Goal: Information Seeking & Learning: Check status

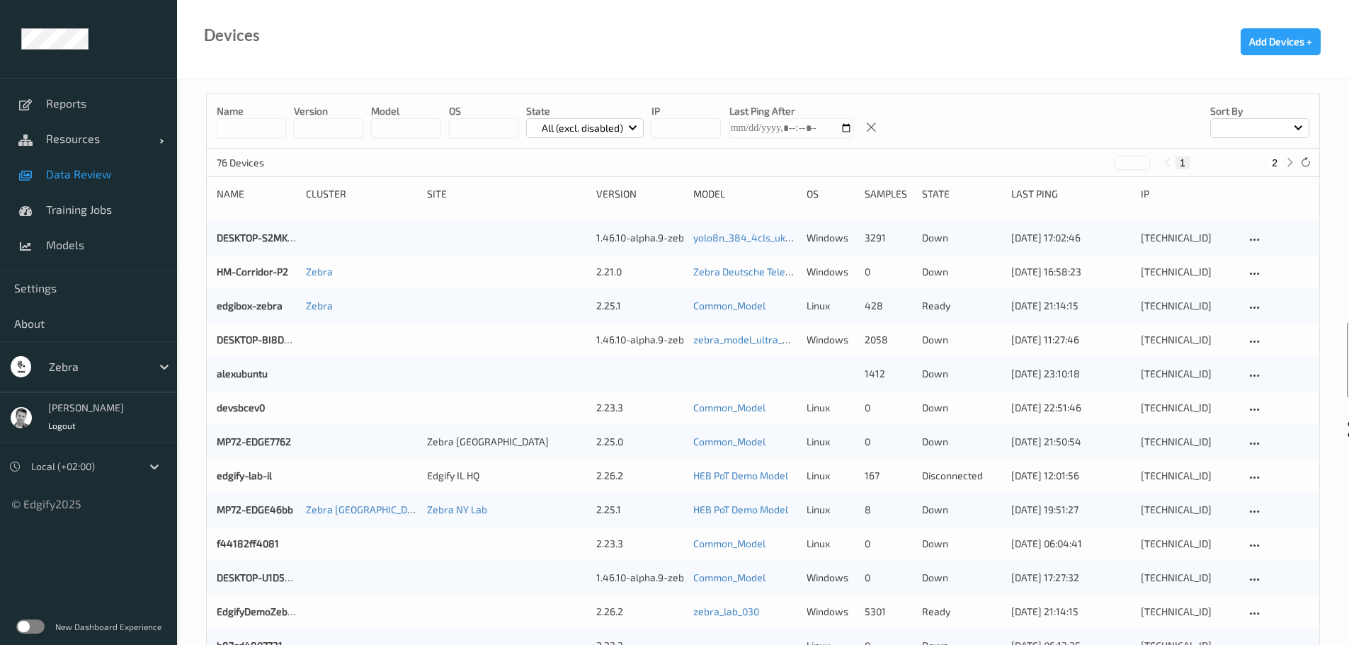
click at [74, 175] on span "Data Review" at bounding box center [104, 174] width 117 height 14
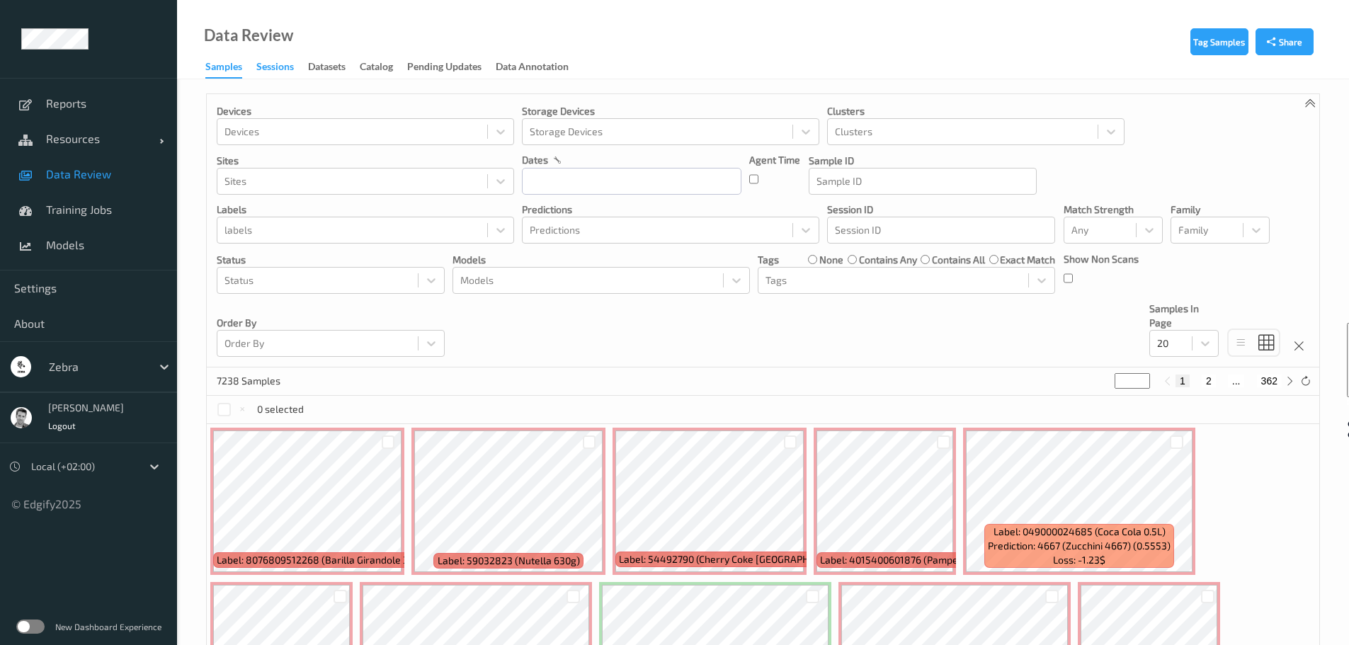
click at [276, 65] on div "Sessions" at bounding box center [275, 68] width 38 height 18
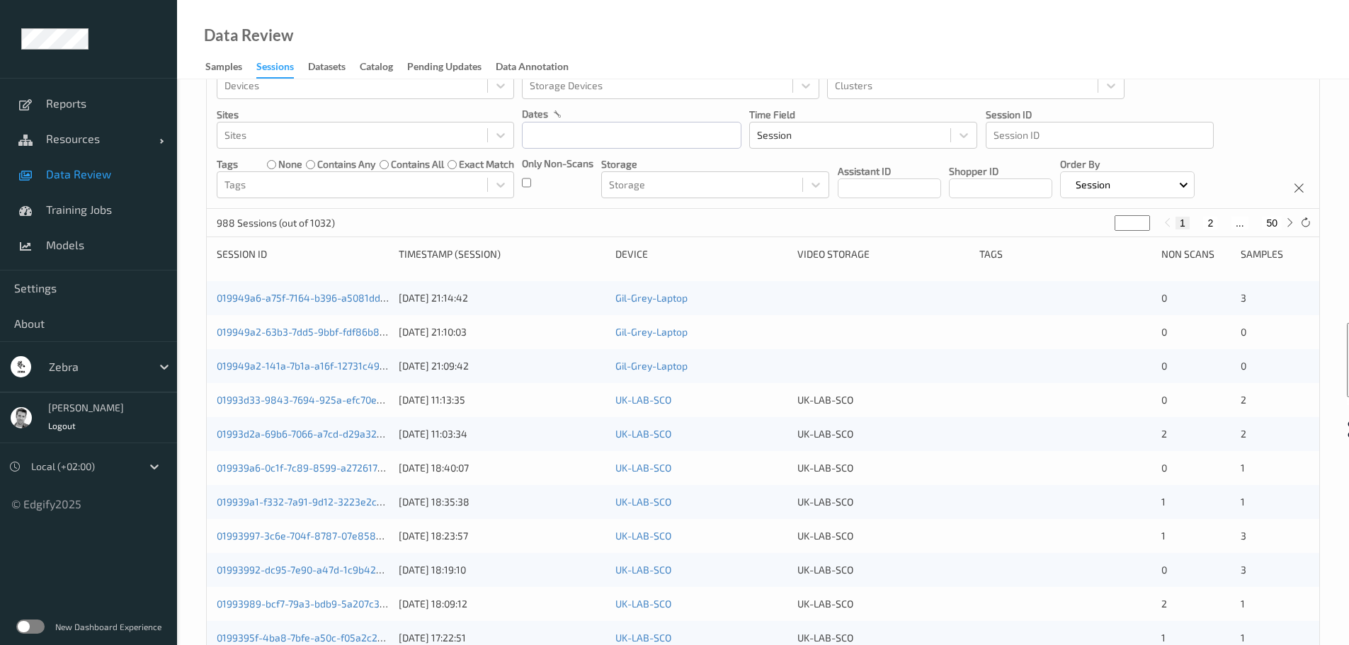
scroll to position [71, 0]
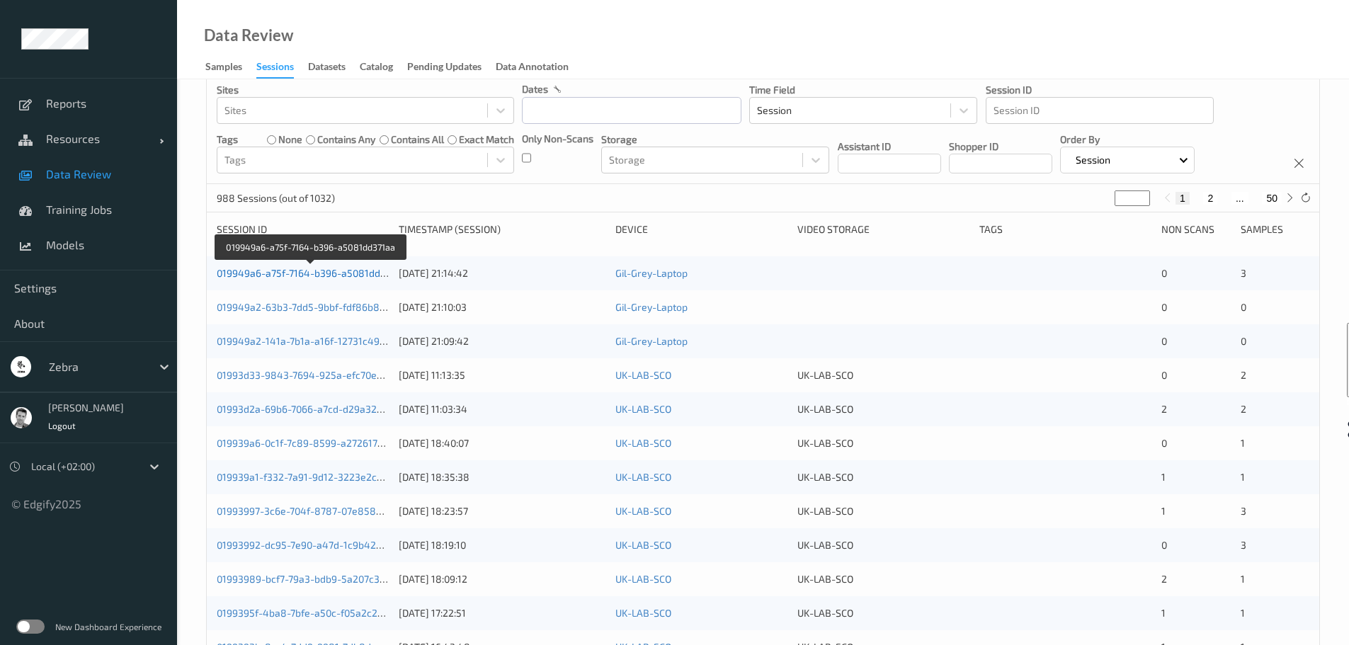
click at [300, 272] on link "019949a6-a75f-7164-b396-a5081dd371aa" at bounding box center [312, 273] width 190 height 12
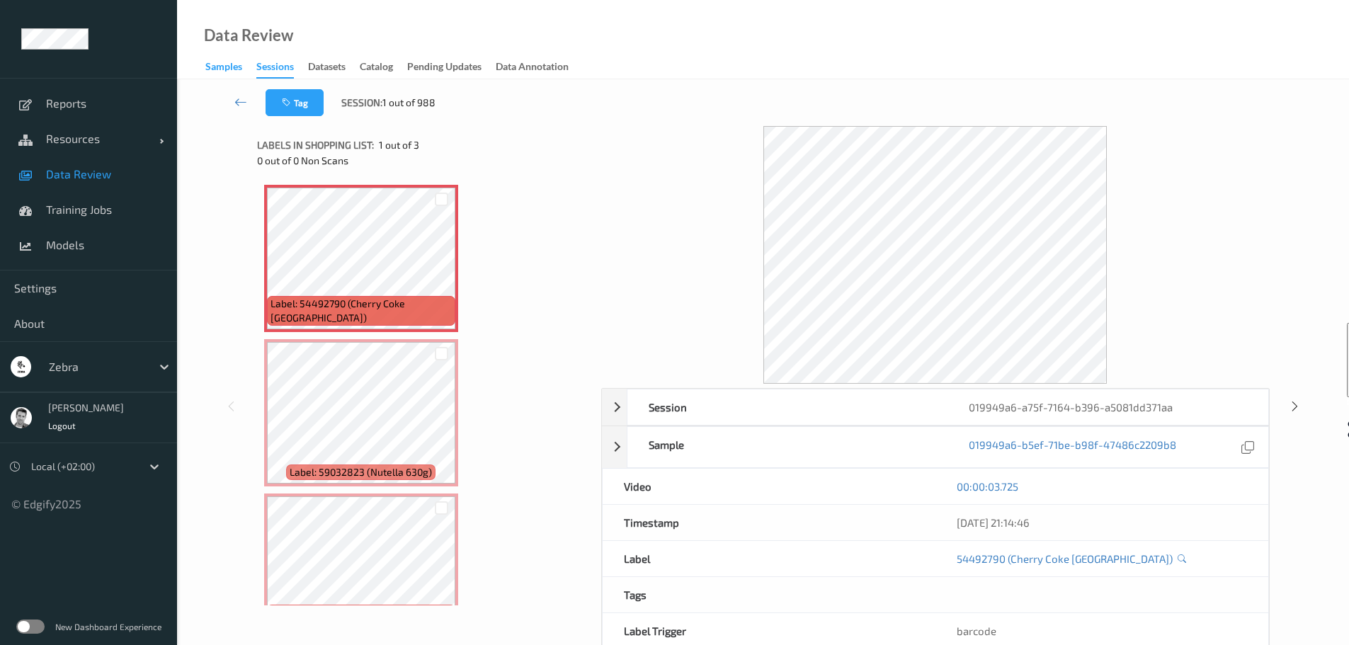
click at [217, 69] on div "Samples" at bounding box center [223, 68] width 37 height 18
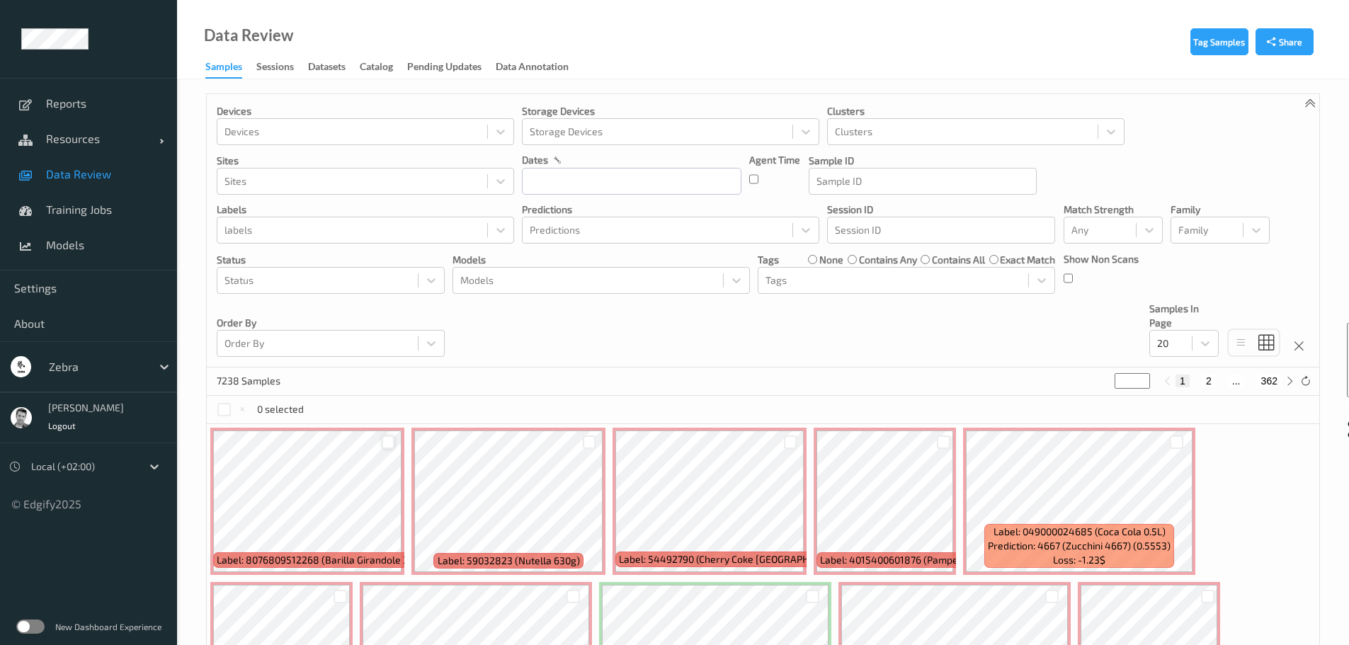
click at [385, 440] on div at bounding box center [388, 441] width 13 height 13
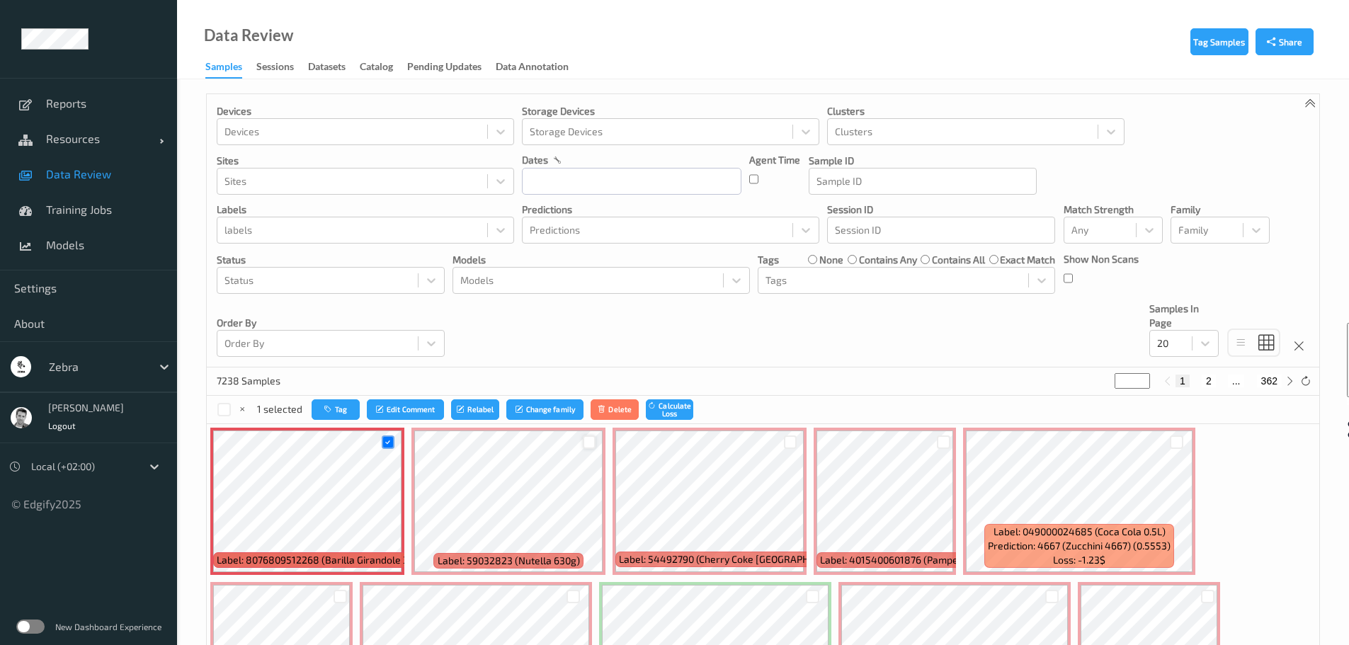
click at [592, 447] on div at bounding box center [589, 441] width 13 height 13
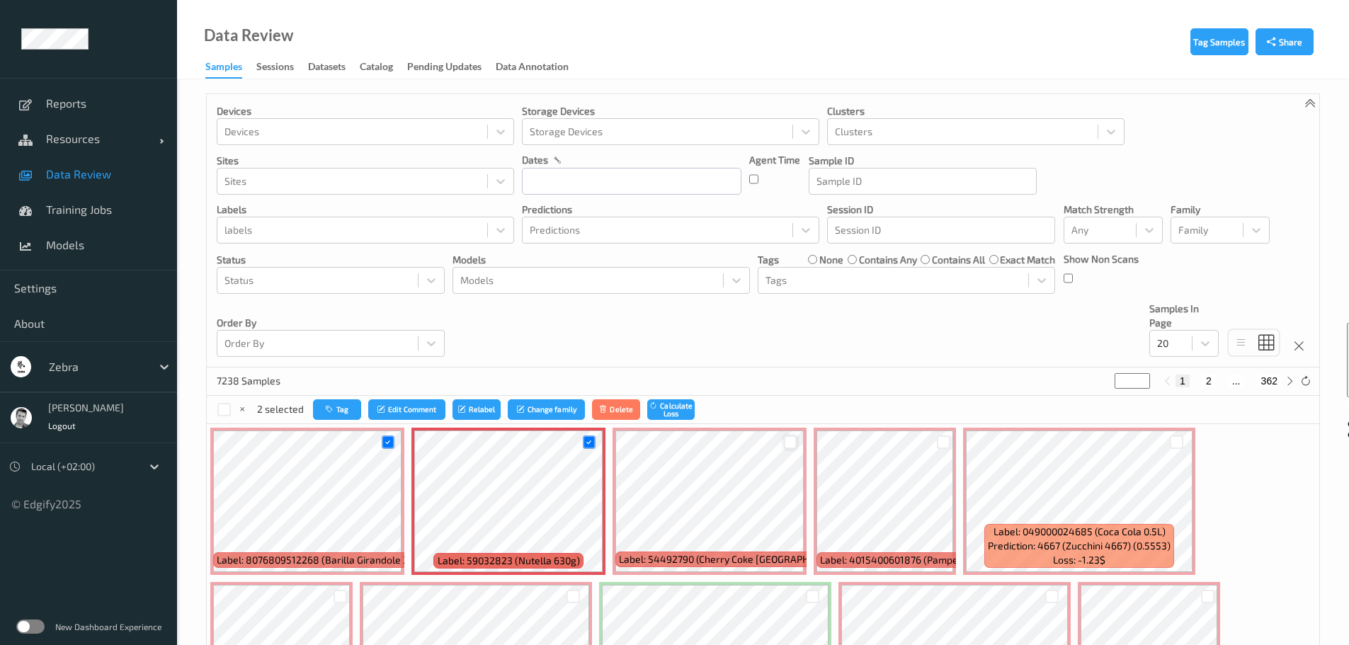
click at [790, 440] on div at bounding box center [790, 441] width 13 height 13
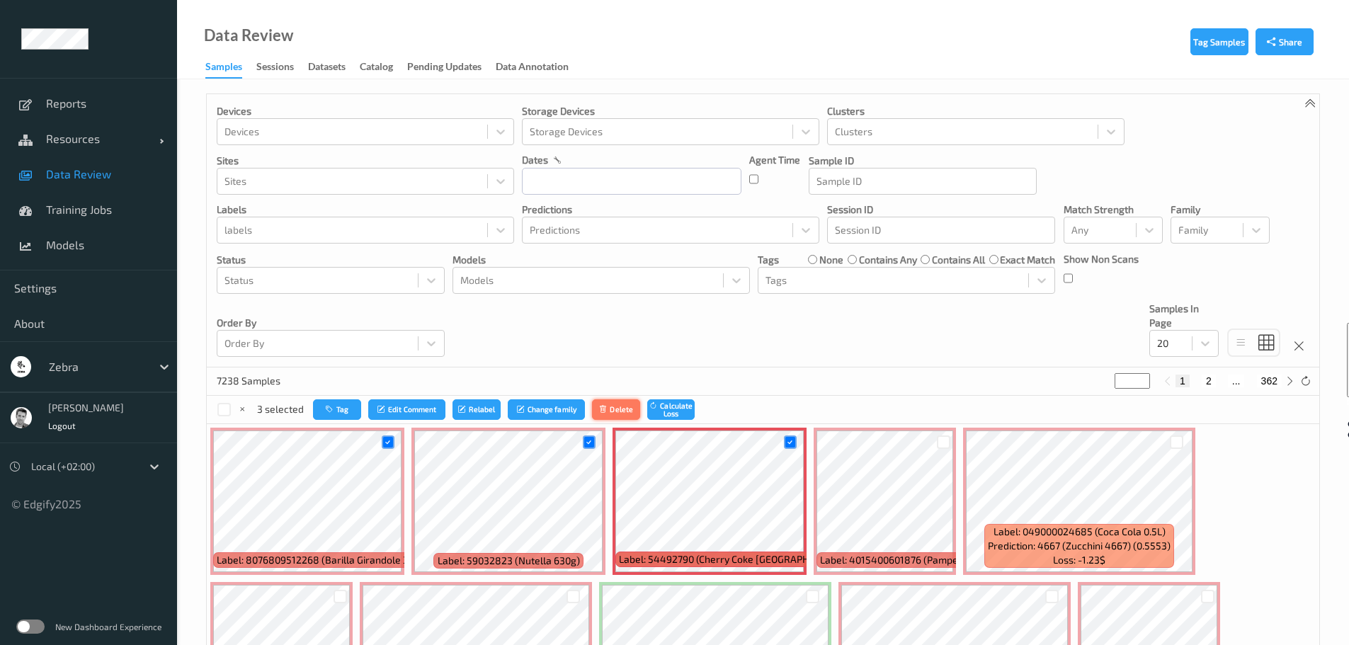
click at [612, 409] on button "Delete" at bounding box center [616, 409] width 48 height 21
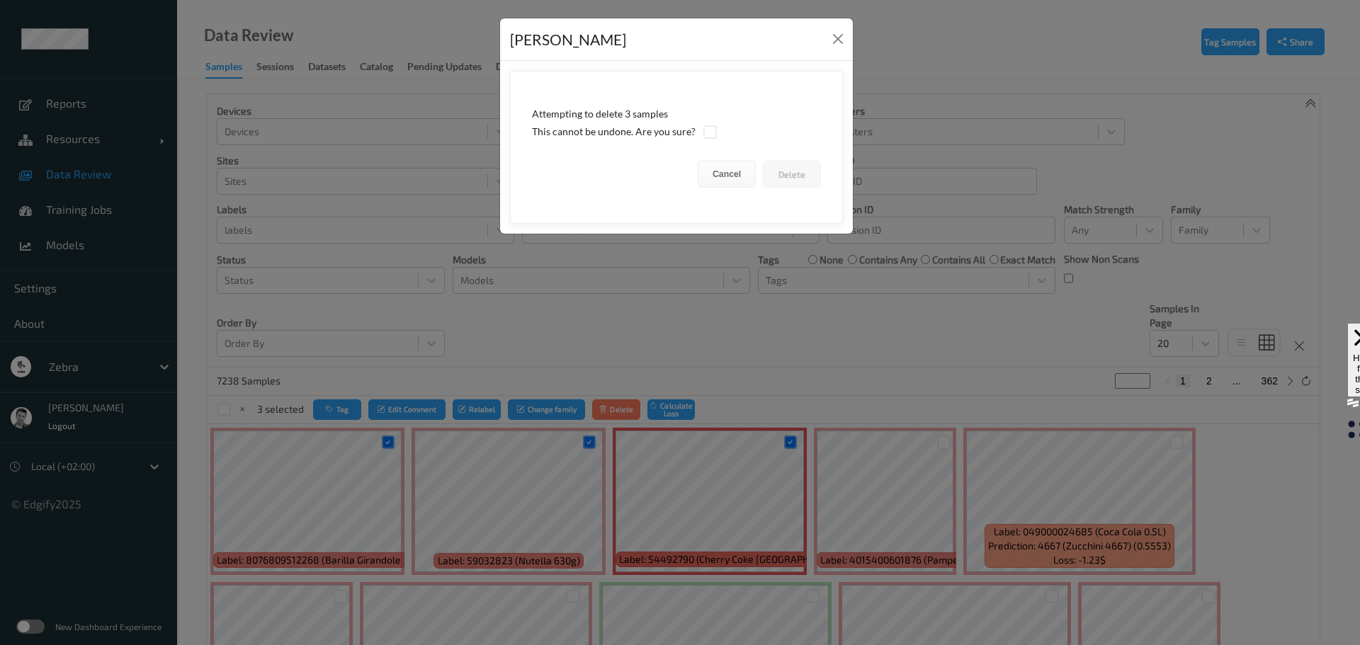
click at [680, 126] on div "This cannot be undone. Are you sure?" at bounding box center [676, 132] width 289 height 15
click at [705, 135] on div at bounding box center [709, 131] width 13 height 13
click at [798, 173] on button "Delete" at bounding box center [792, 174] width 58 height 27
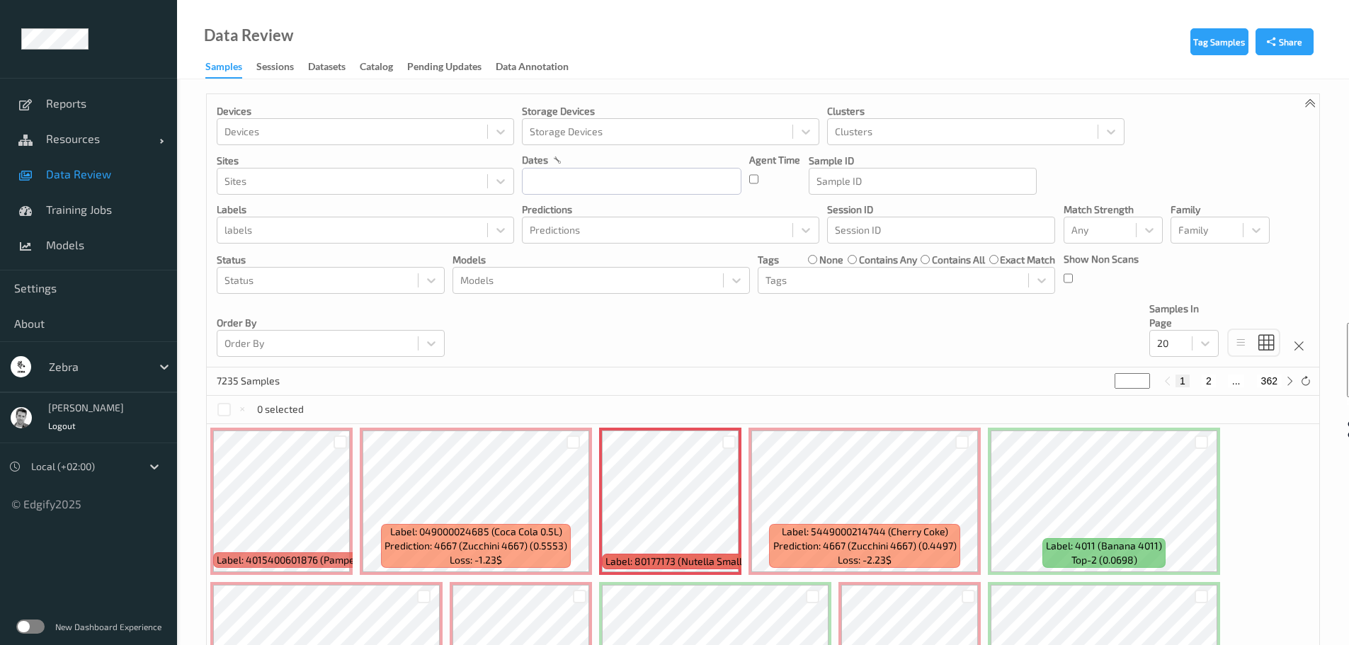
click at [33, 626] on label at bounding box center [30, 627] width 28 height 14
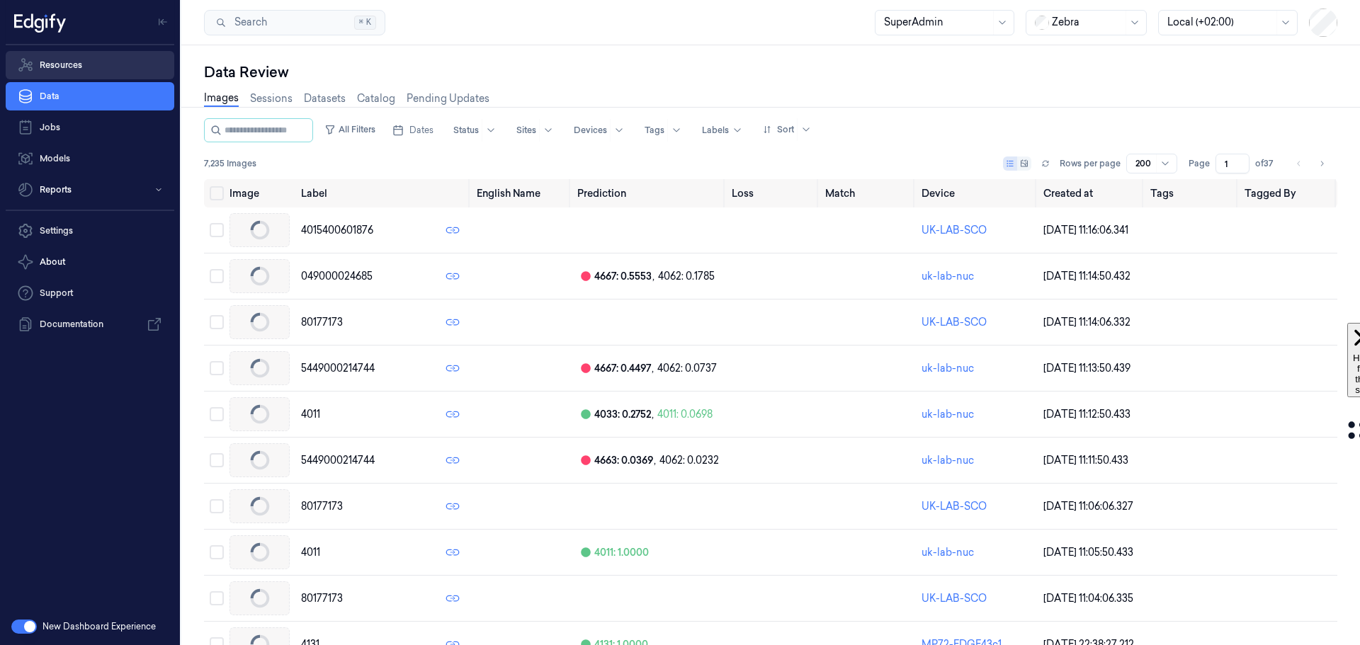
click at [56, 69] on link "Resources" at bounding box center [90, 65] width 169 height 28
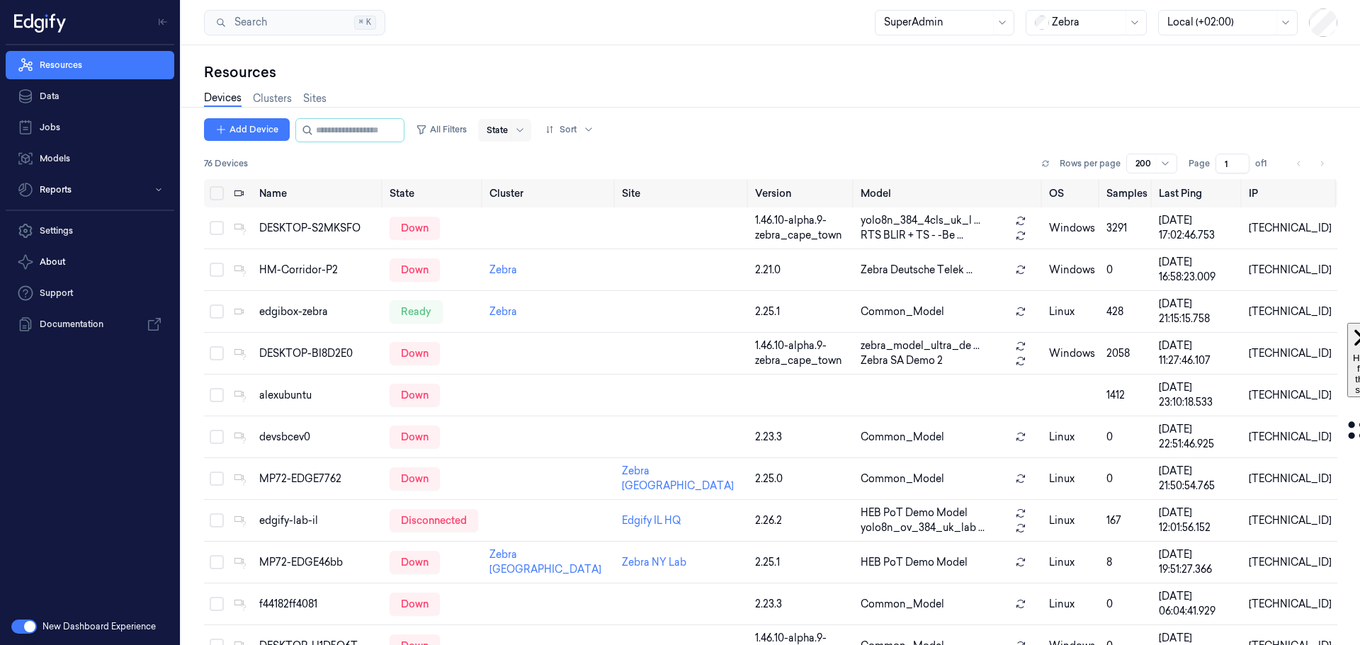
click at [508, 131] on div at bounding box center [496, 130] width 21 height 13
click at [519, 164] on div "Ready" at bounding box center [515, 159] width 30 height 15
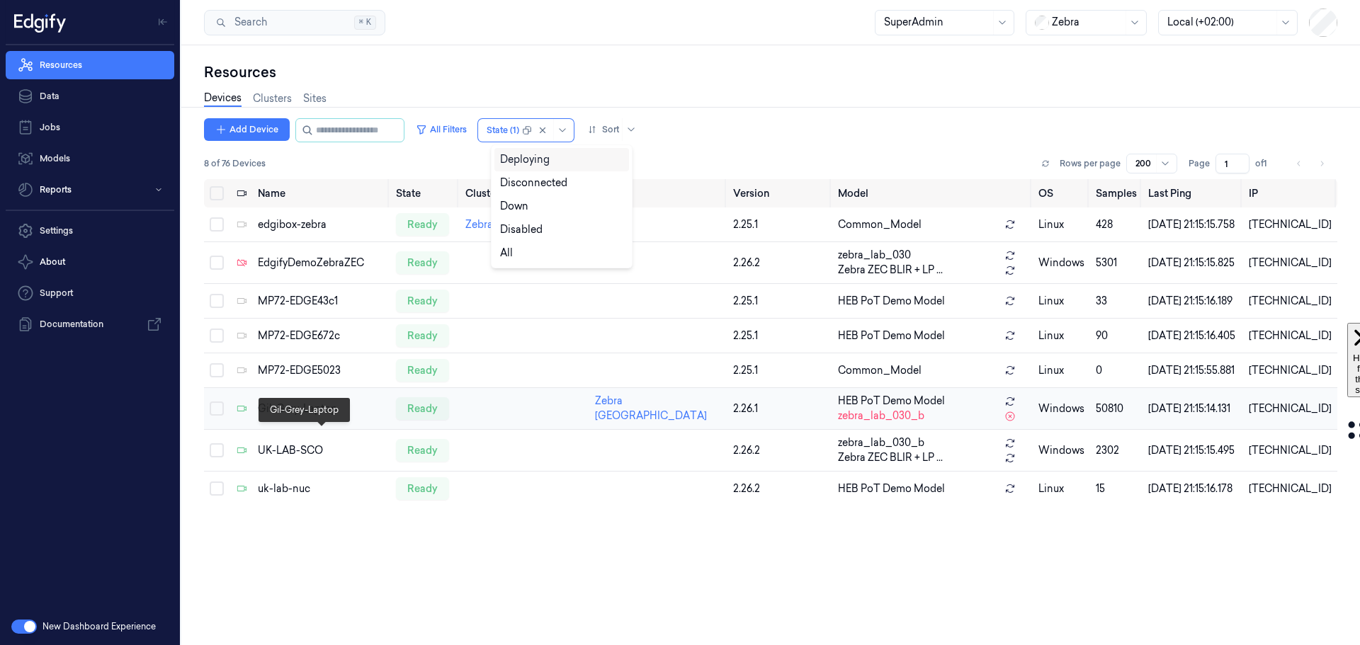
click at [302, 416] on div "Gil-Grey-Laptop" at bounding box center [321, 408] width 127 height 15
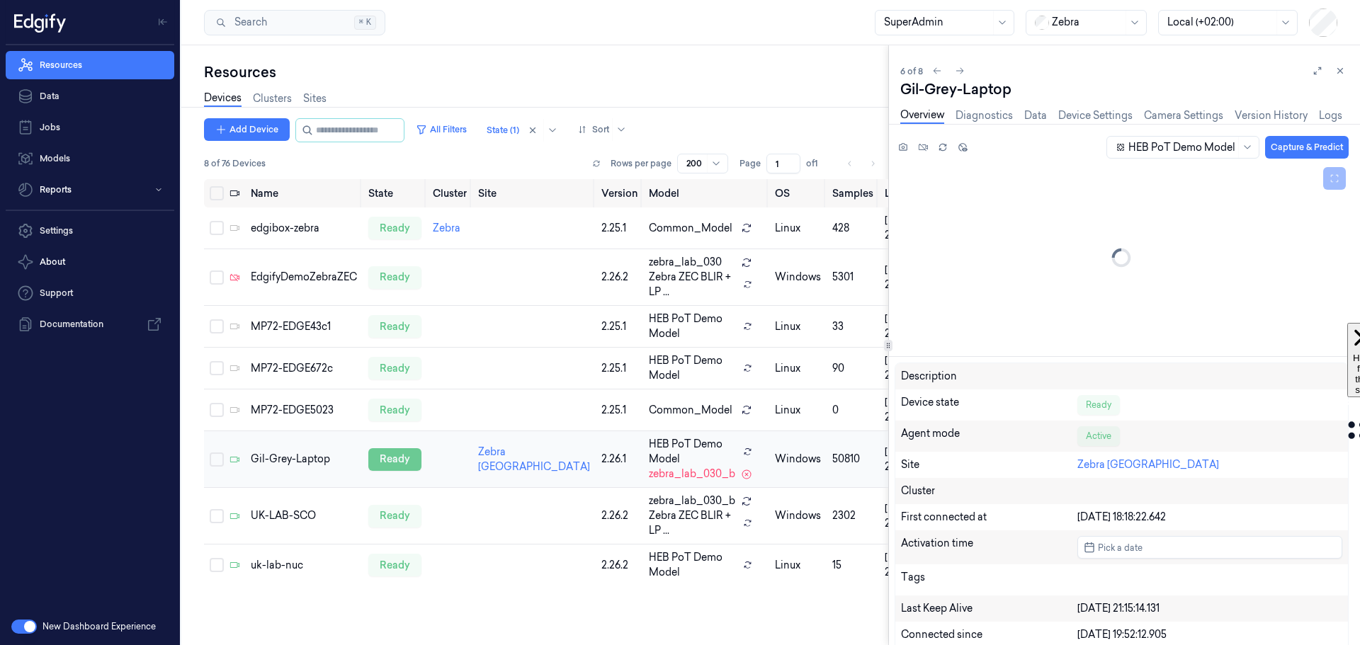
scroll to position [61, 0]
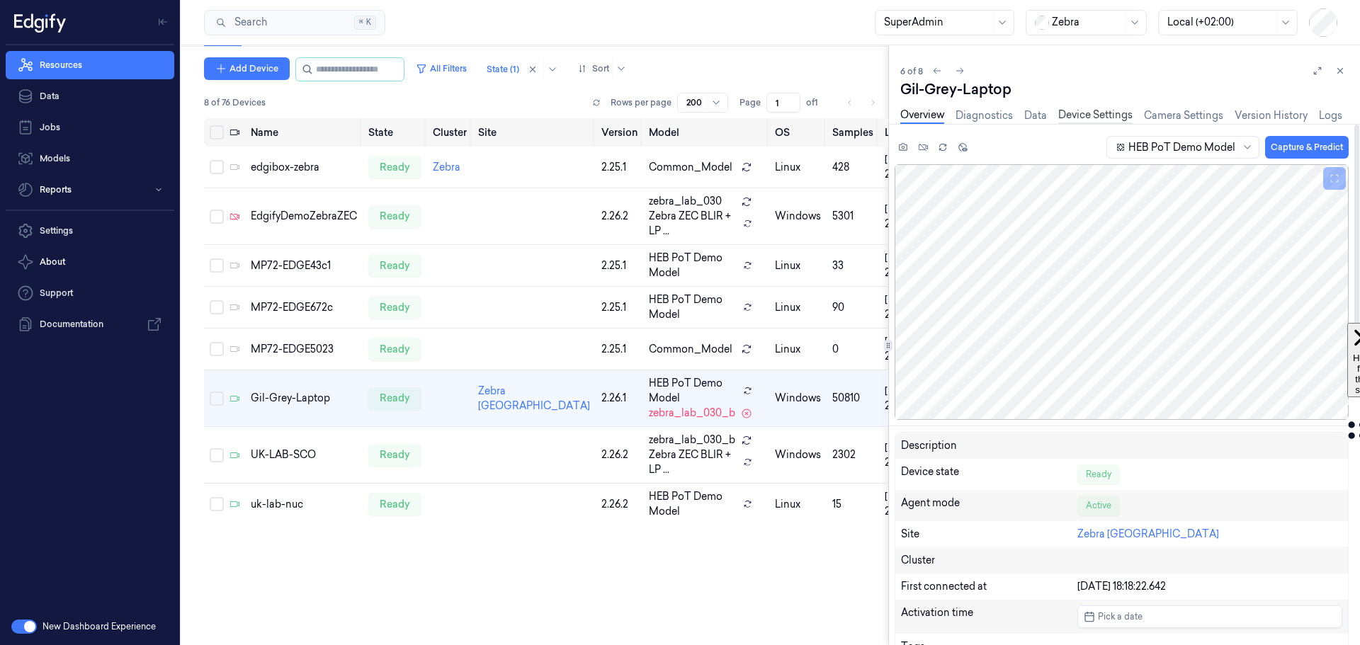
click at [1103, 117] on link "Device Settings" at bounding box center [1095, 116] width 74 height 16
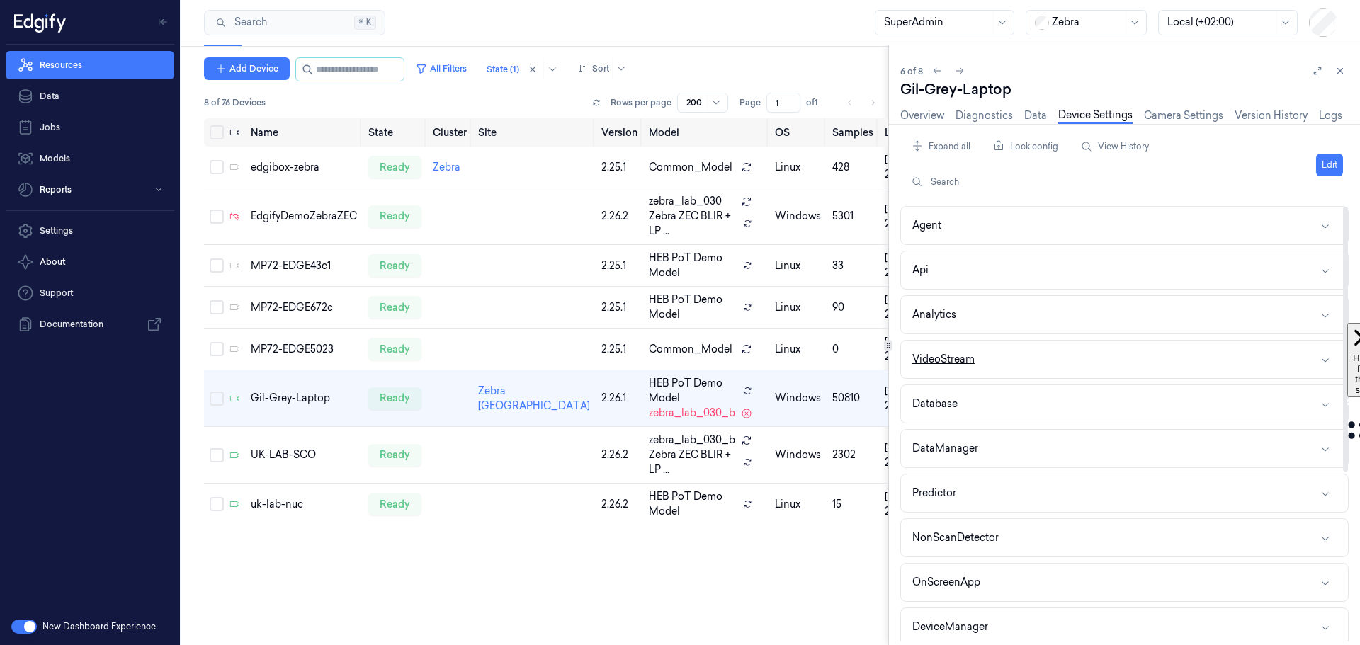
click at [1057, 363] on button "VideoStream" at bounding box center [1124, 360] width 447 height 38
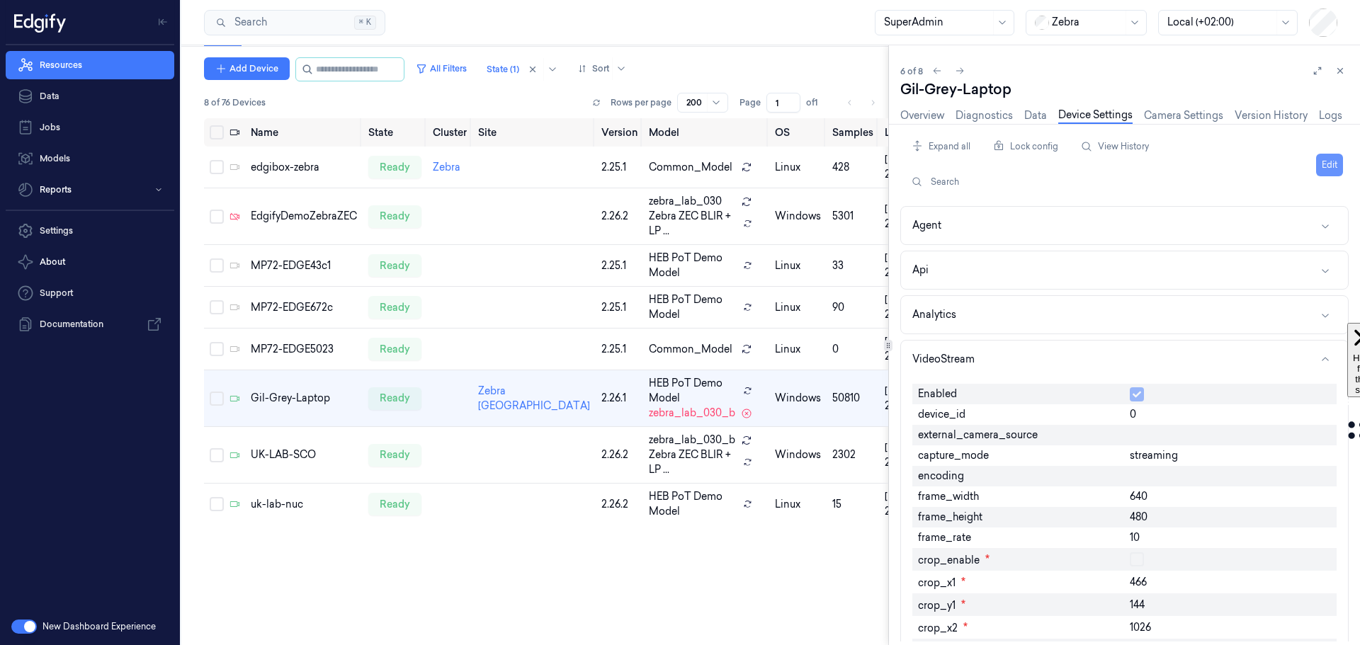
click at [1328, 169] on button "Edit" at bounding box center [1329, 165] width 27 height 23
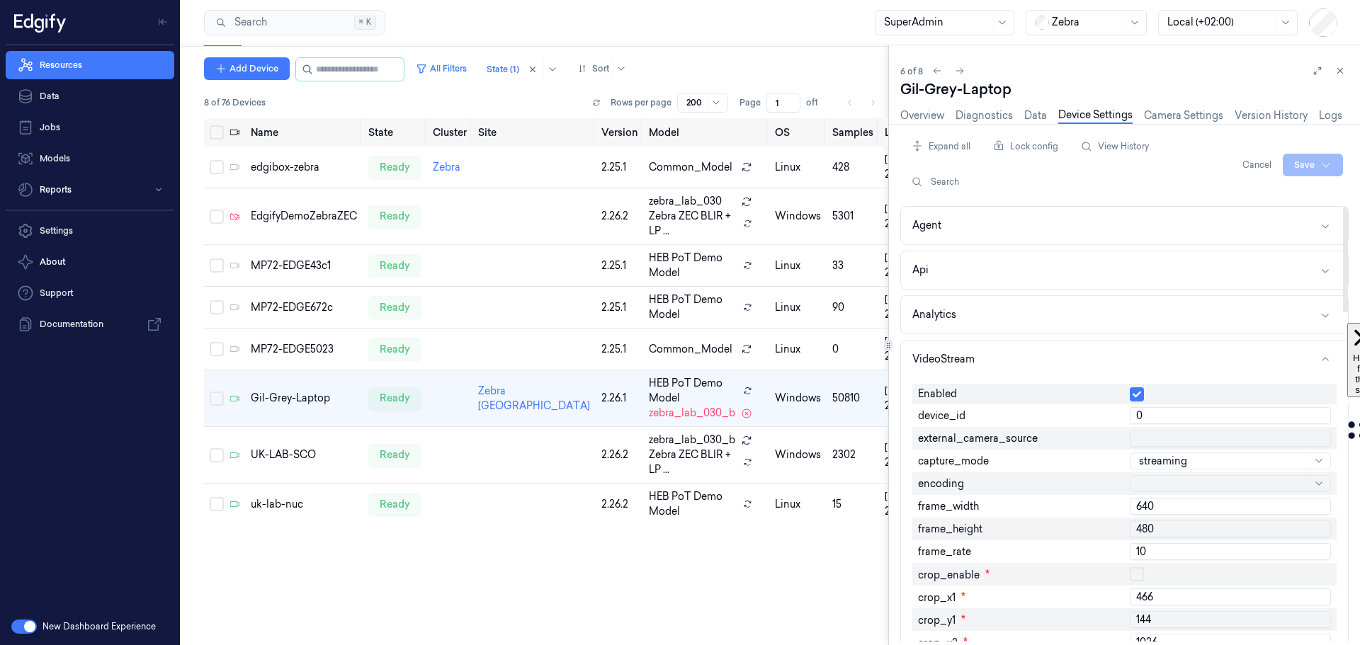
click at [1145, 414] on input "0" at bounding box center [1229, 415] width 201 height 17
type input "1"
click at [1301, 166] on html "Resources Data Jobs Models Reports Settings About Support Documentation New Das…" at bounding box center [680, 322] width 1360 height 645
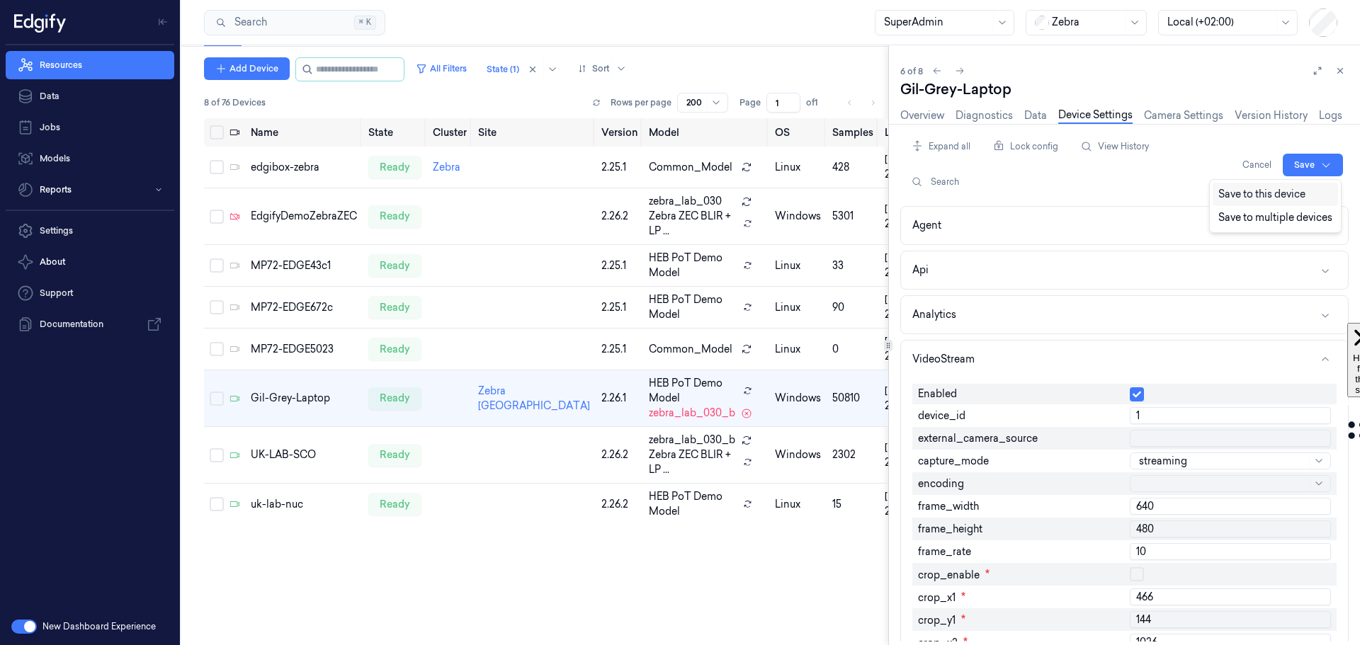
click at [1284, 198] on div "Save to this device" at bounding box center [1274, 194] width 125 height 23
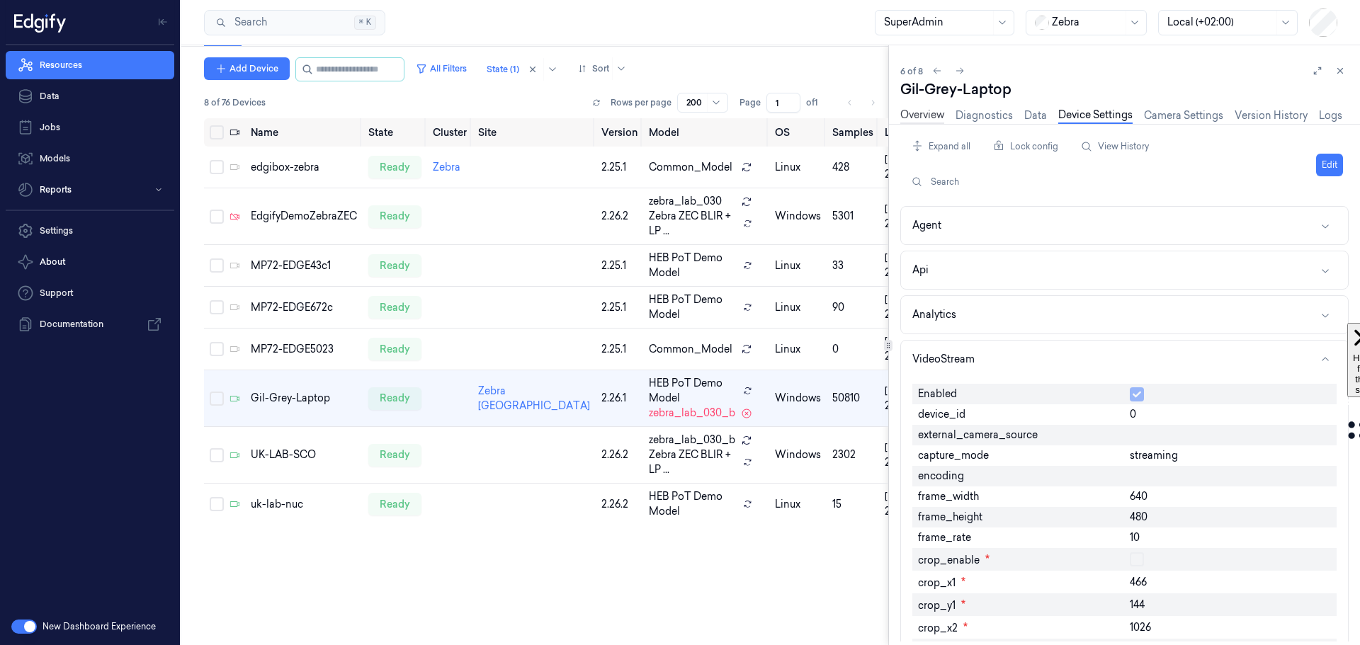
click at [911, 113] on link "Overview" at bounding box center [922, 116] width 44 height 16
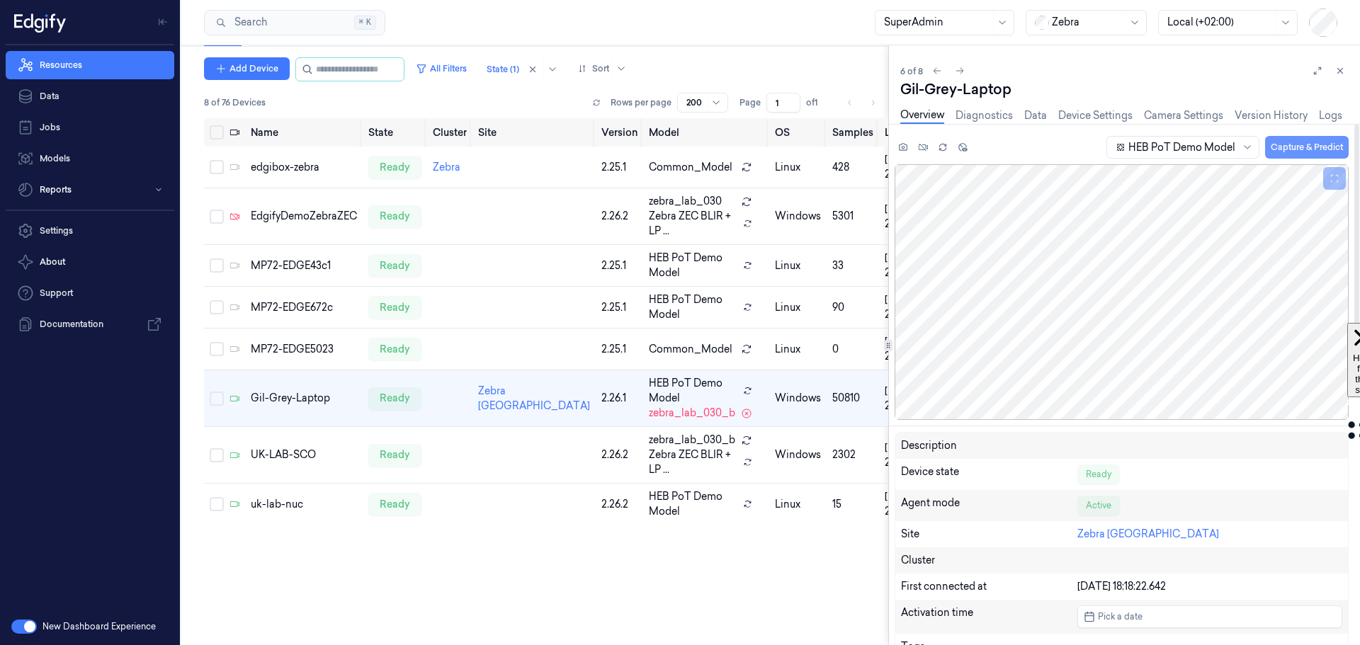
click at [1289, 146] on button "Capture & Predict" at bounding box center [1307, 147] width 84 height 23
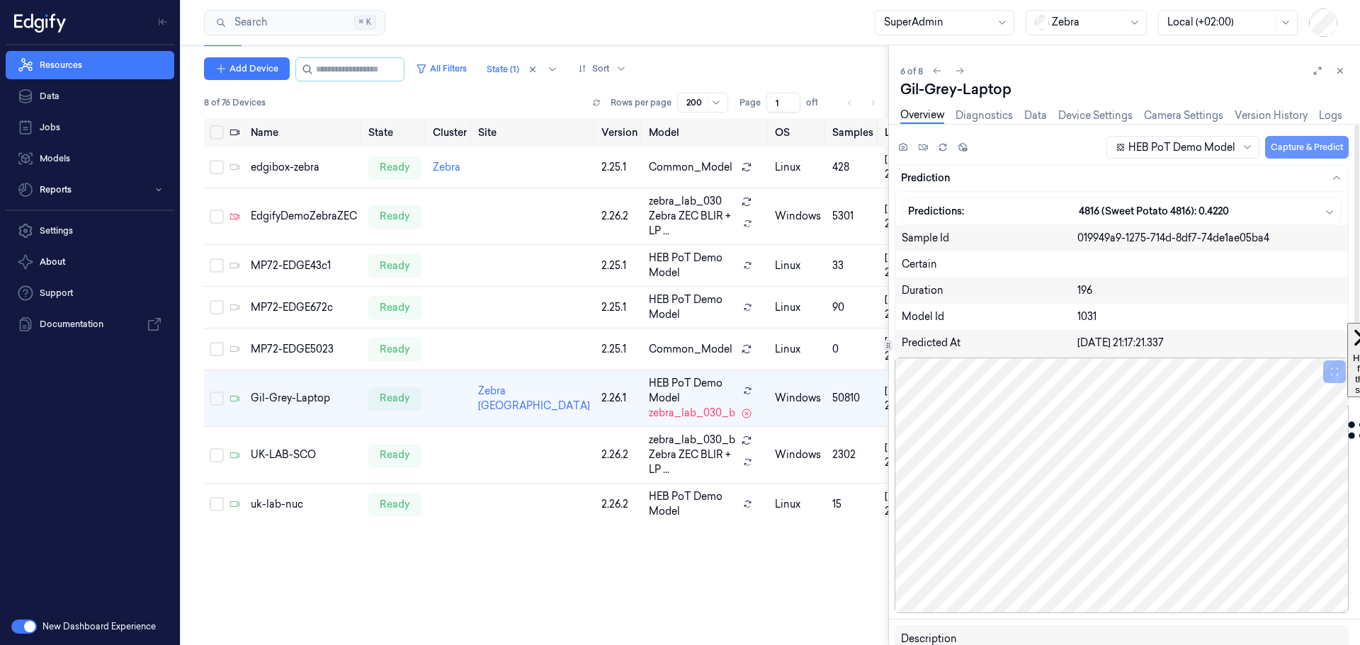
click at [1294, 148] on button "Capture & Predict" at bounding box center [1307, 147] width 84 height 23
drag, startPoint x: 101, startPoint y: 93, endPoint x: 110, endPoint y: 111, distance: 20.0
click at [101, 93] on link "Data" at bounding box center [90, 96] width 169 height 28
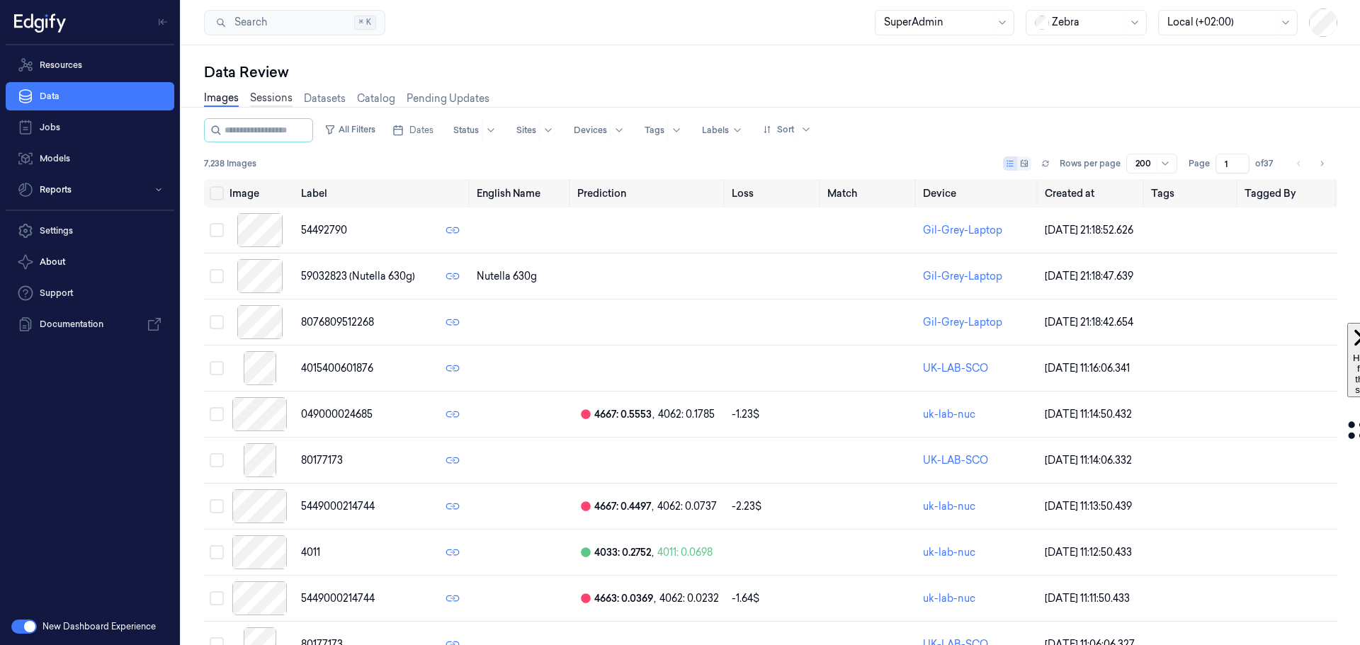
click at [268, 98] on link "Sessions" at bounding box center [271, 99] width 42 height 16
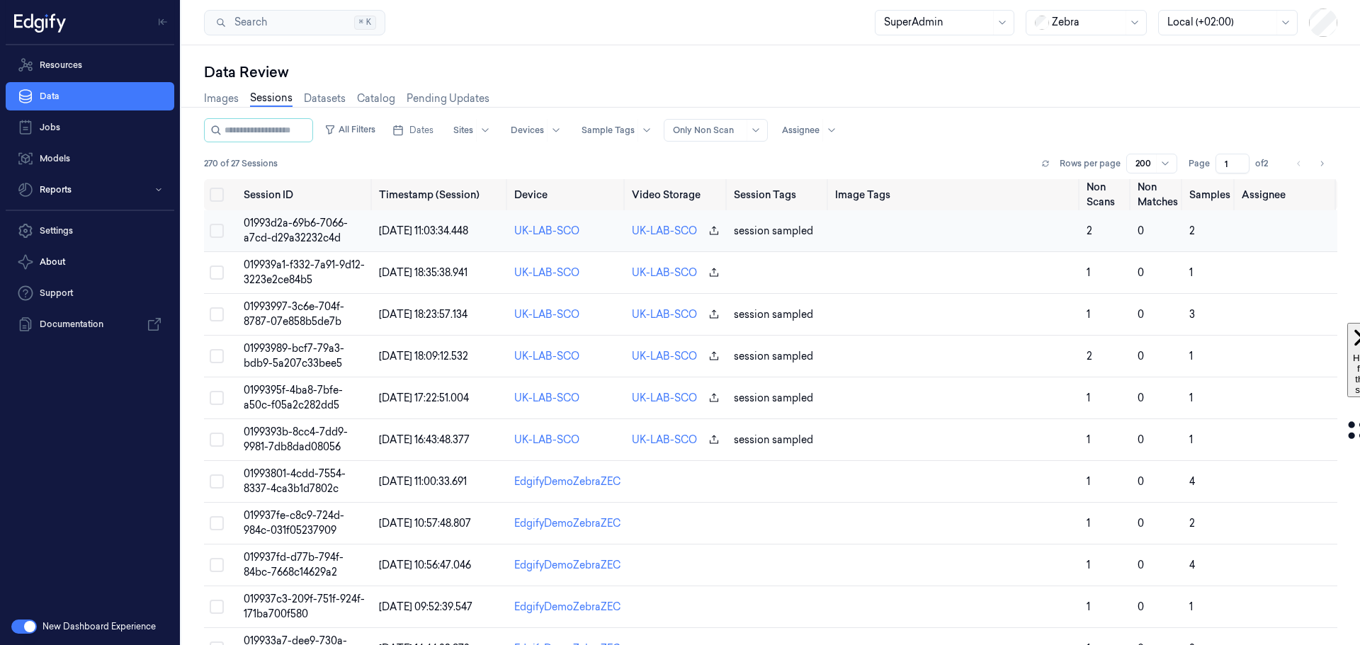
click at [278, 228] on span "01993d2a-69b6-7066-a7cd-d29a32232c4d" at bounding box center [296, 231] width 104 height 28
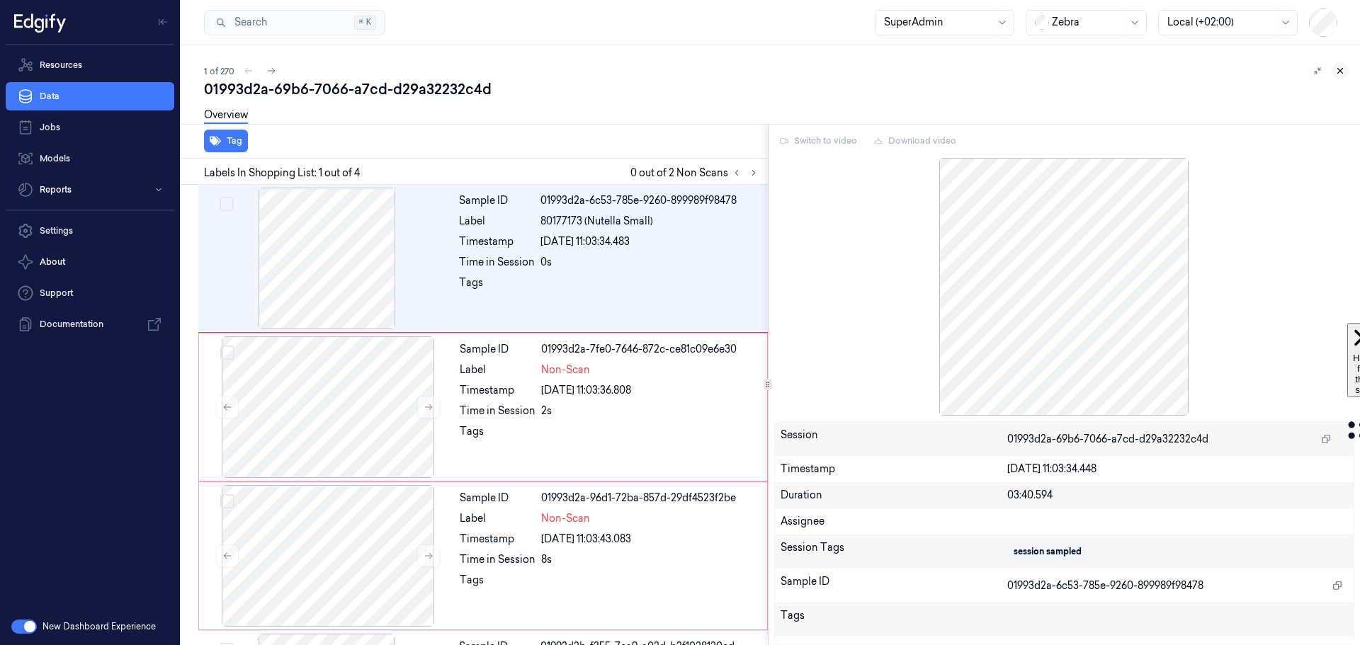
click at [1341, 71] on icon at bounding box center [1340, 71] width 10 height 10
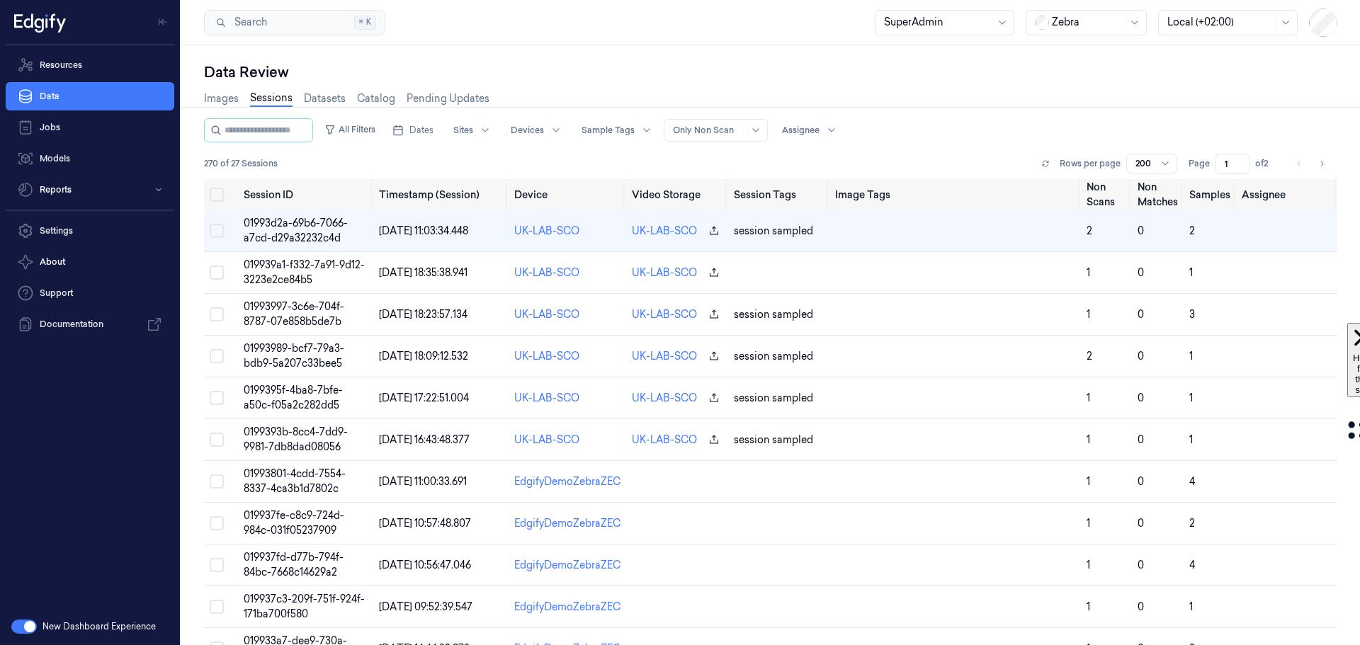
click at [758, 134] on div "Only Non Scan" at bounding box center [715, 130] width 104 height 23
click at [867, 153] on div "All Filters Dates Sites Devices Sample Tags Alert Type Only Non Scan Assignee 2…" at bounding box center [770, 148] width 1133 height 61
click at [761, 135] on icon at bounding box center [755, 130] width 11 height 11
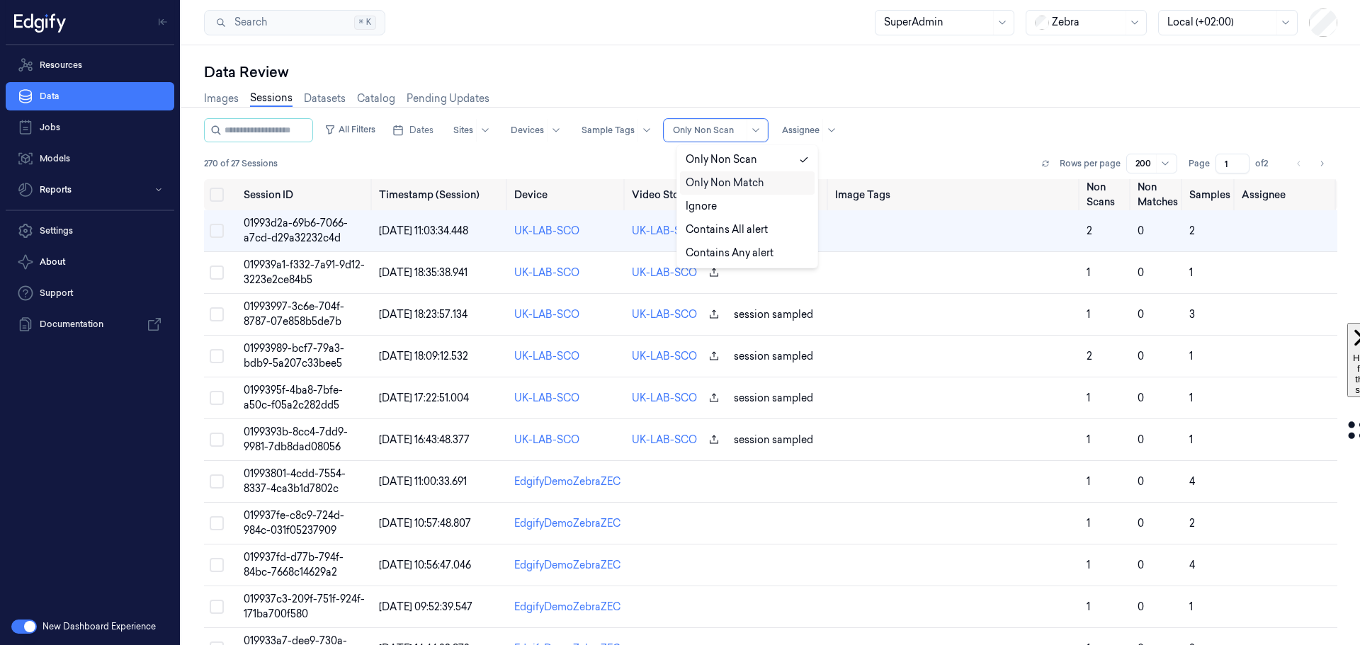
click at [872, 161] on div "270 of 27 Sessions Rows per page 200 Page 1 of 2" at bounding box center [770, 164] width 1133 height 20
click at [731, 133] on div at bounding box center [708, 130] width 71 height 13
click at [725, 210] on div "Ignore" at bounding box center [746, 206] width 123 height 15
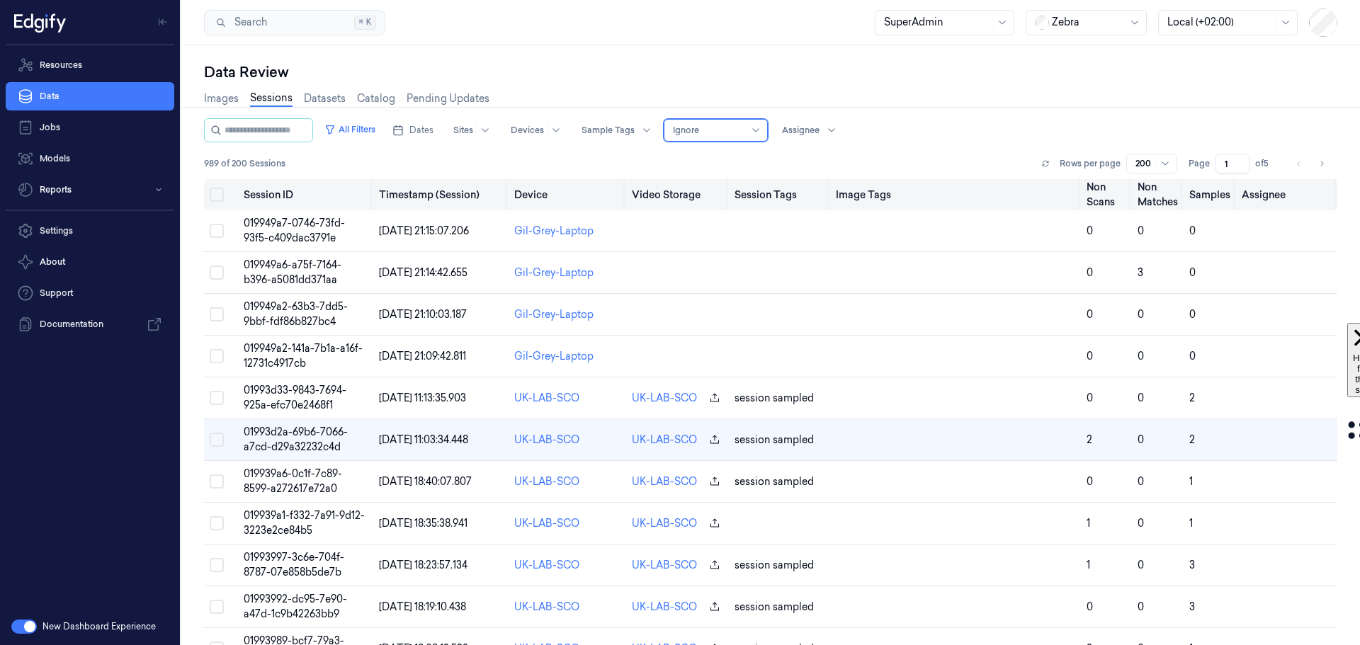
scroll to position [61, 0]
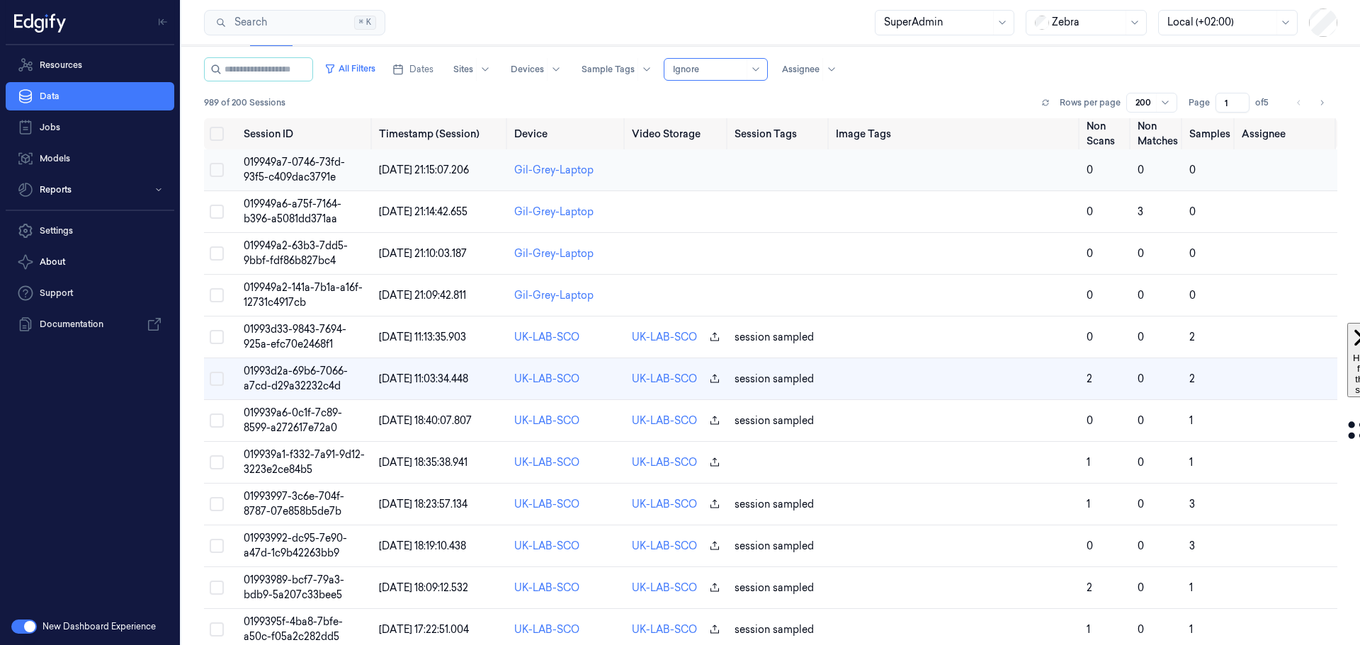
click at [302, 171] on span "019949a7-0746-73fd-93f5-c409dac3791e" at bounding box center [294, 170] width 101 height 28
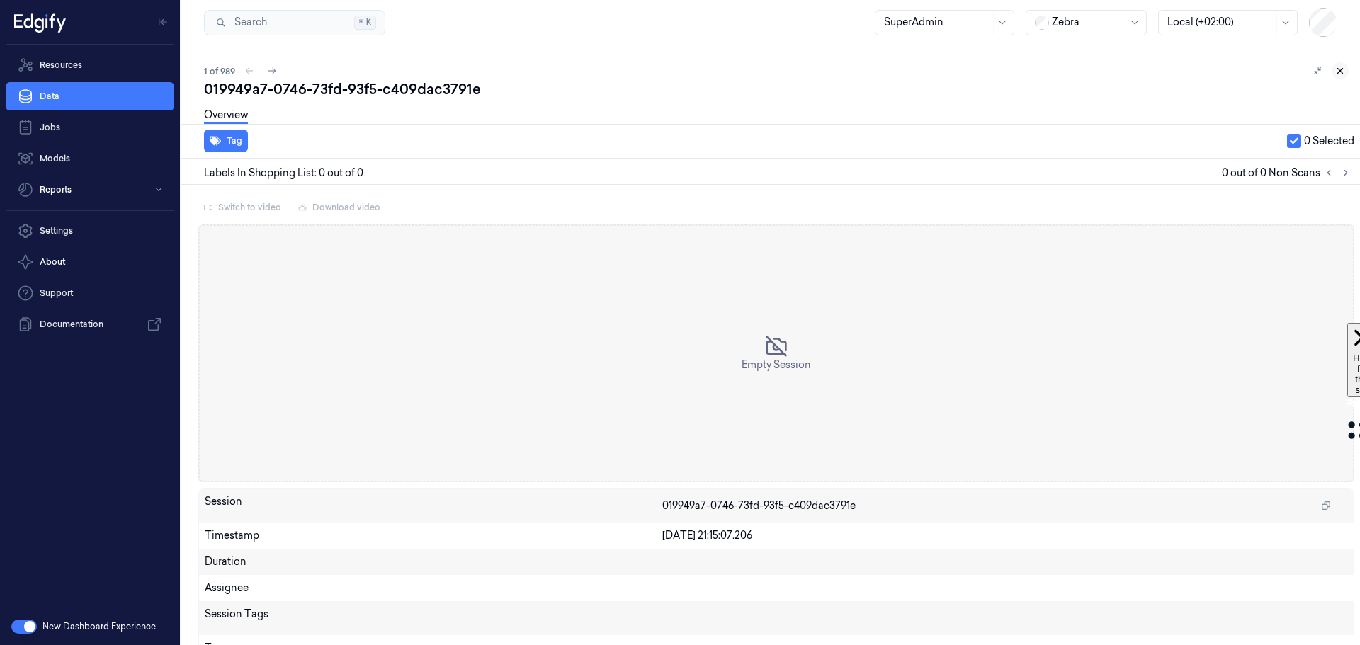
click at [1338, 71] on icon at bounding box center [1340, 71] width 10 height 10
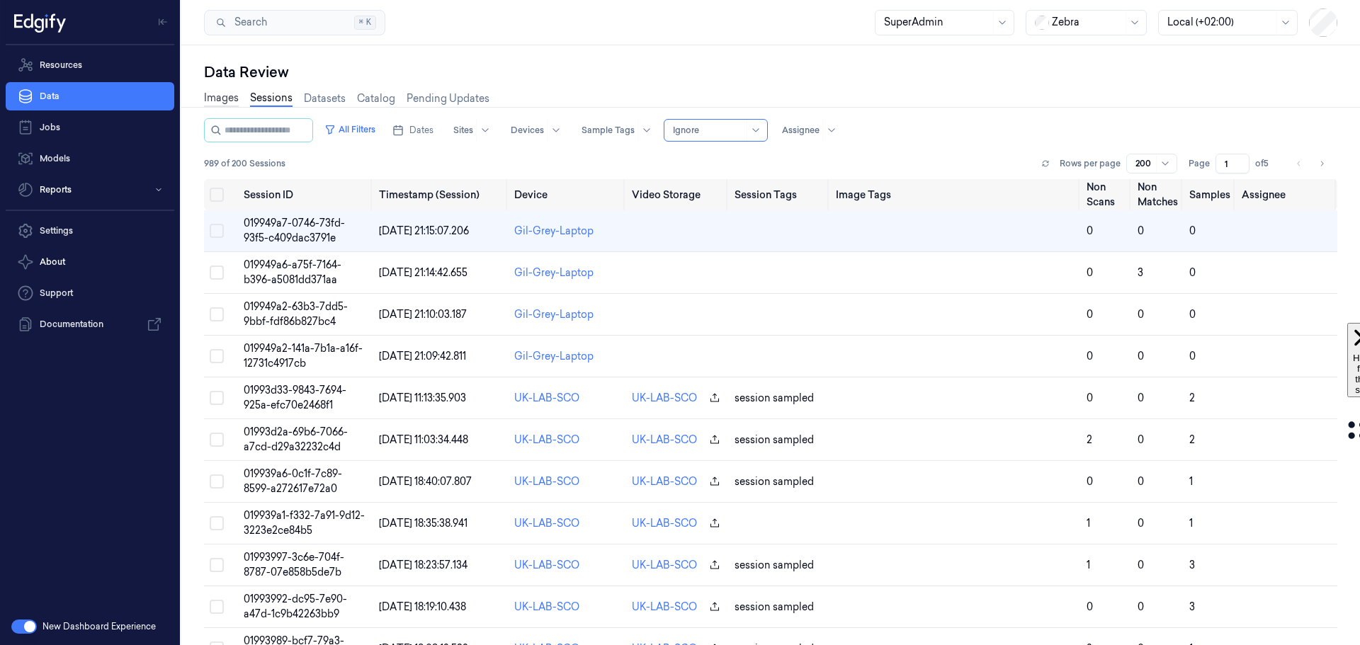
click at [231, 103] on link "Images" at bounding box center [221, 99] width 35 height 16
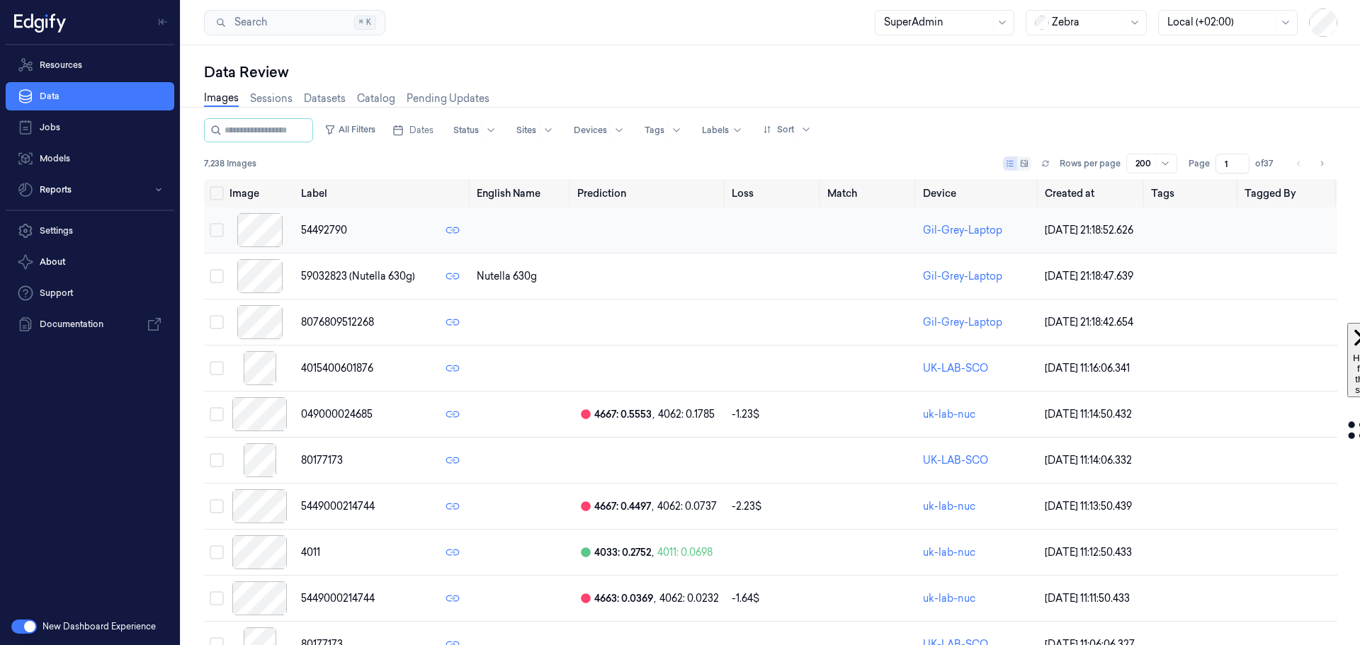
click at [265, 238] on div at bounding box center [259, 230] width 60 height 34
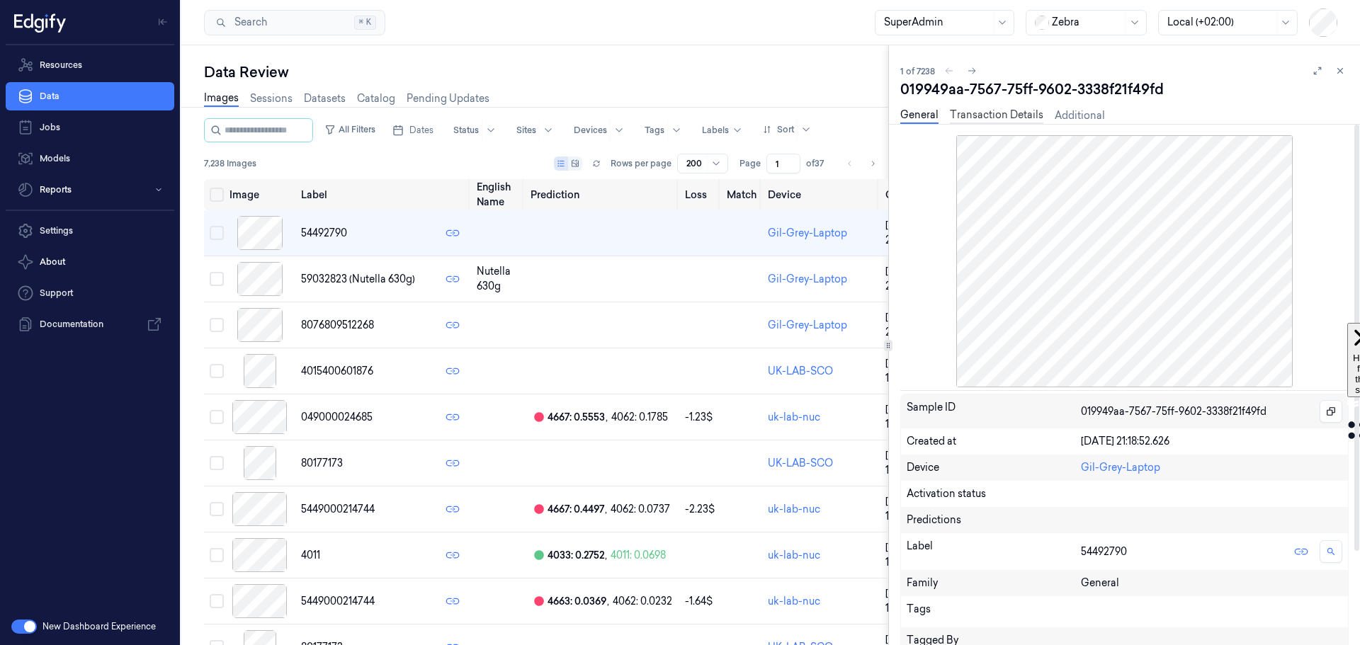
click at [1022, 112] on link "Transaction Details" at bounding box center [996, 116] width 93 height 16
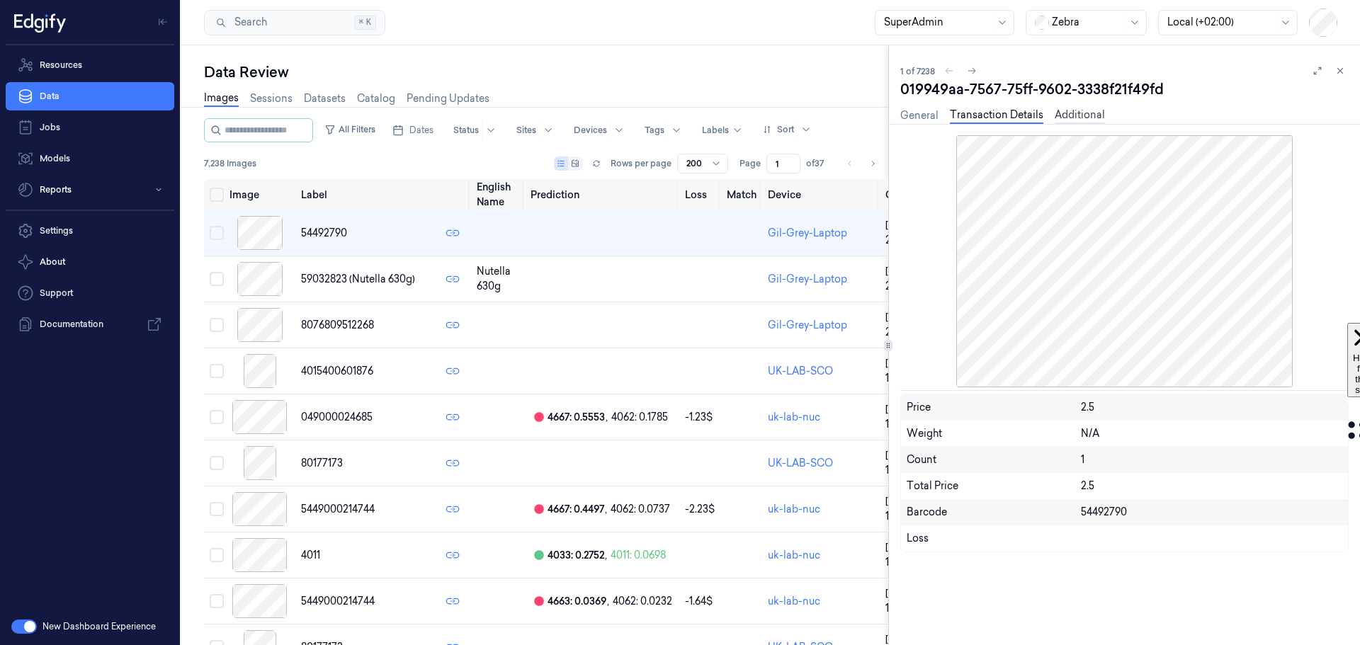
click at [1087, 122] on link "Additional" at bounding box center [1079, 116] width 50 height 16
click at [906, 116] on link "General" at bounding box center [919, 116] width 38 height 16
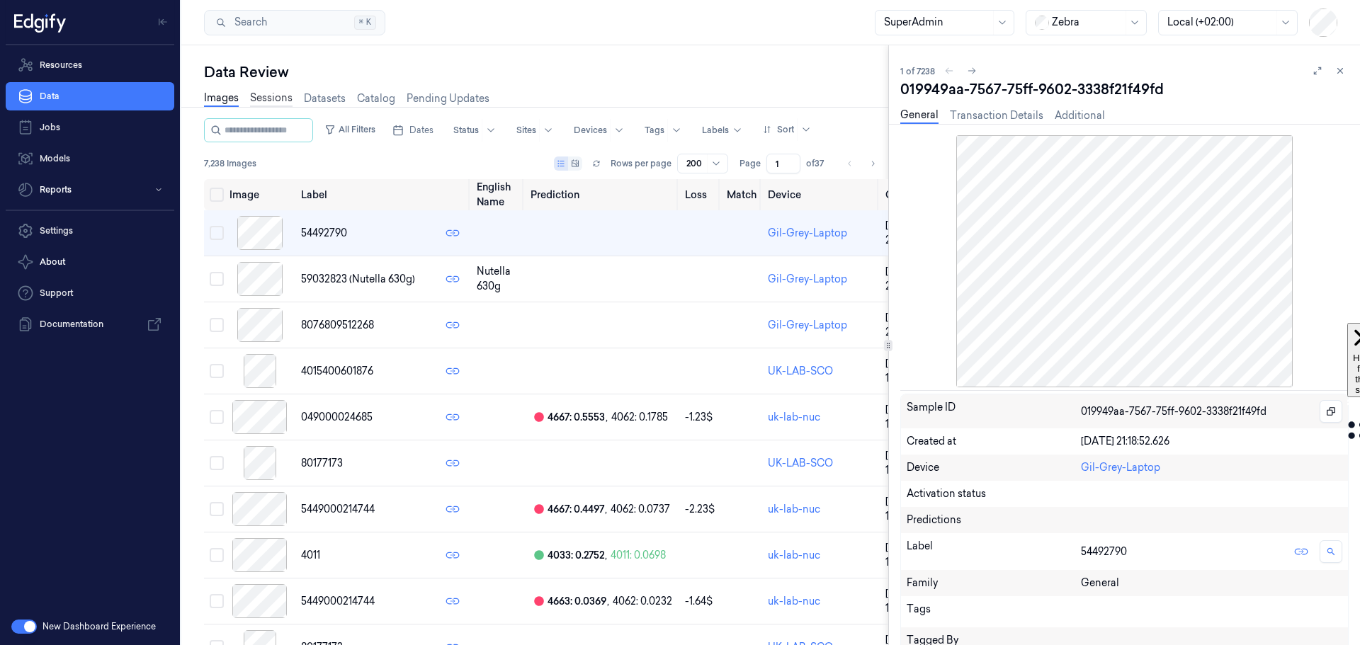
click at [264, 98] on link "Sessions" at bounding box center [271, 99] width 42 height 16
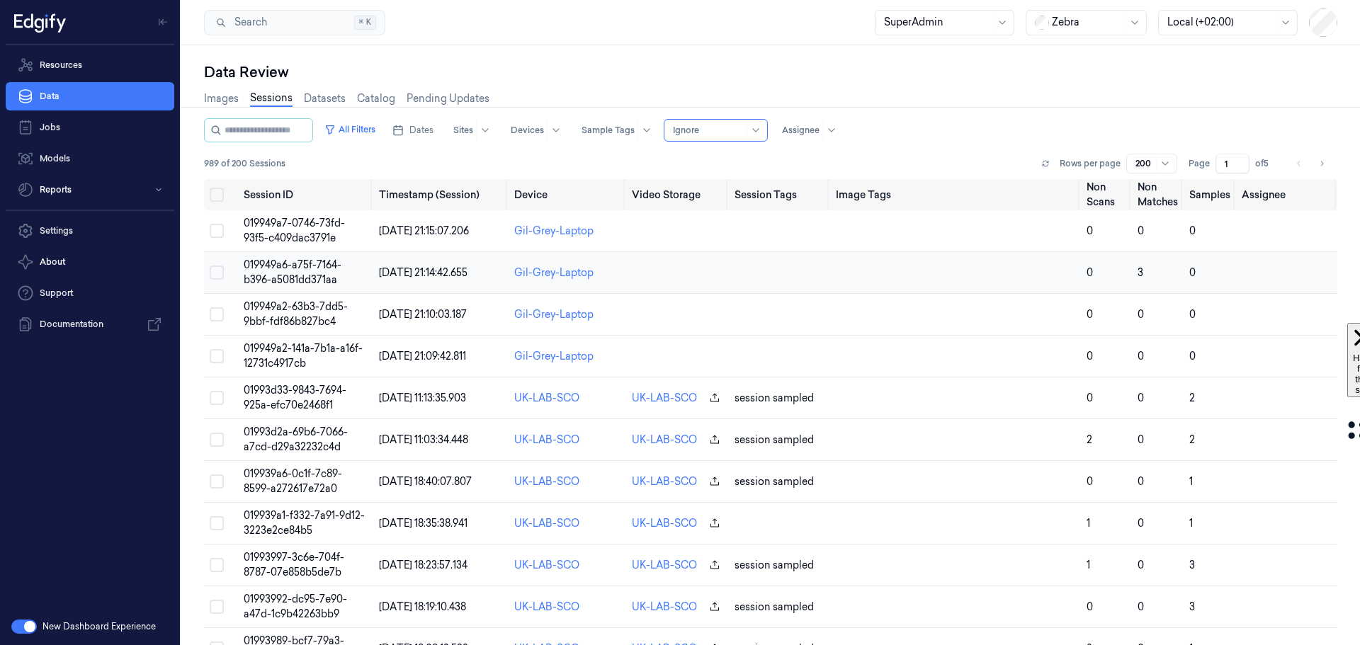
click at [282, 272] on td "019949a6-a75f-7164-b396-a5081dd371aa" at bounding box center [305, 273] width 135 height 42
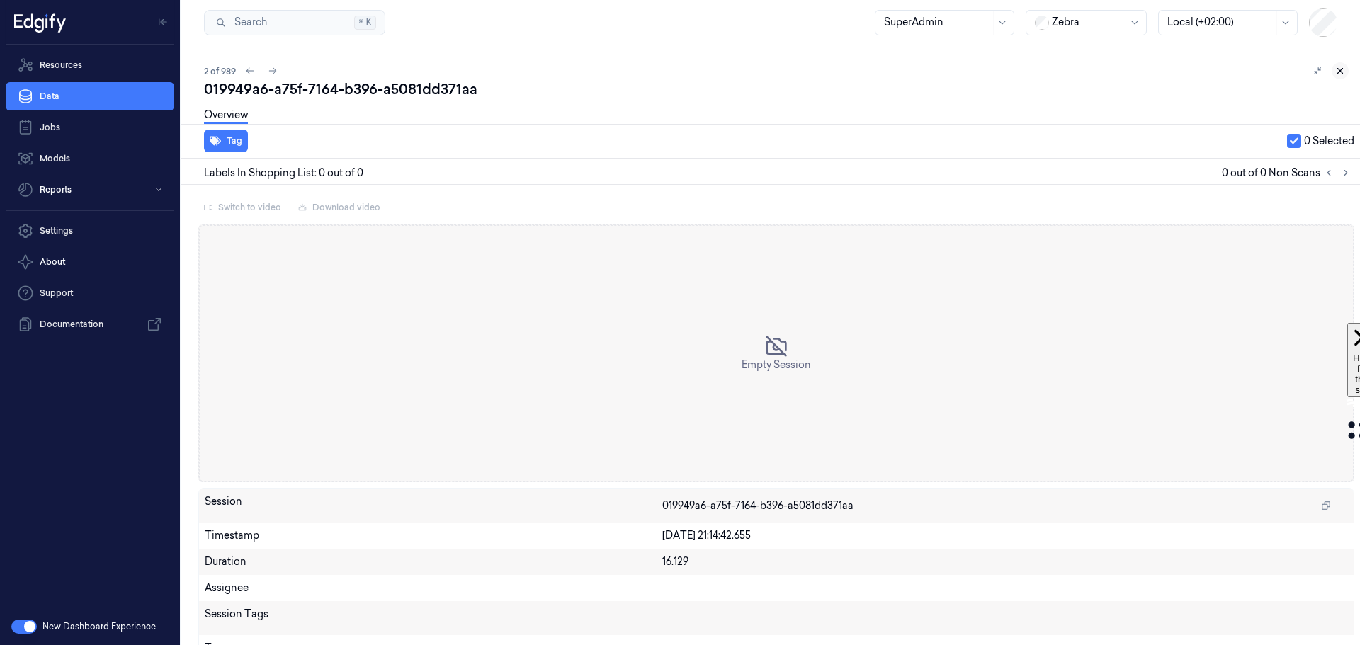
click at [1335, 72] on icon at bounding box center [1340, 71] width 10 height 10
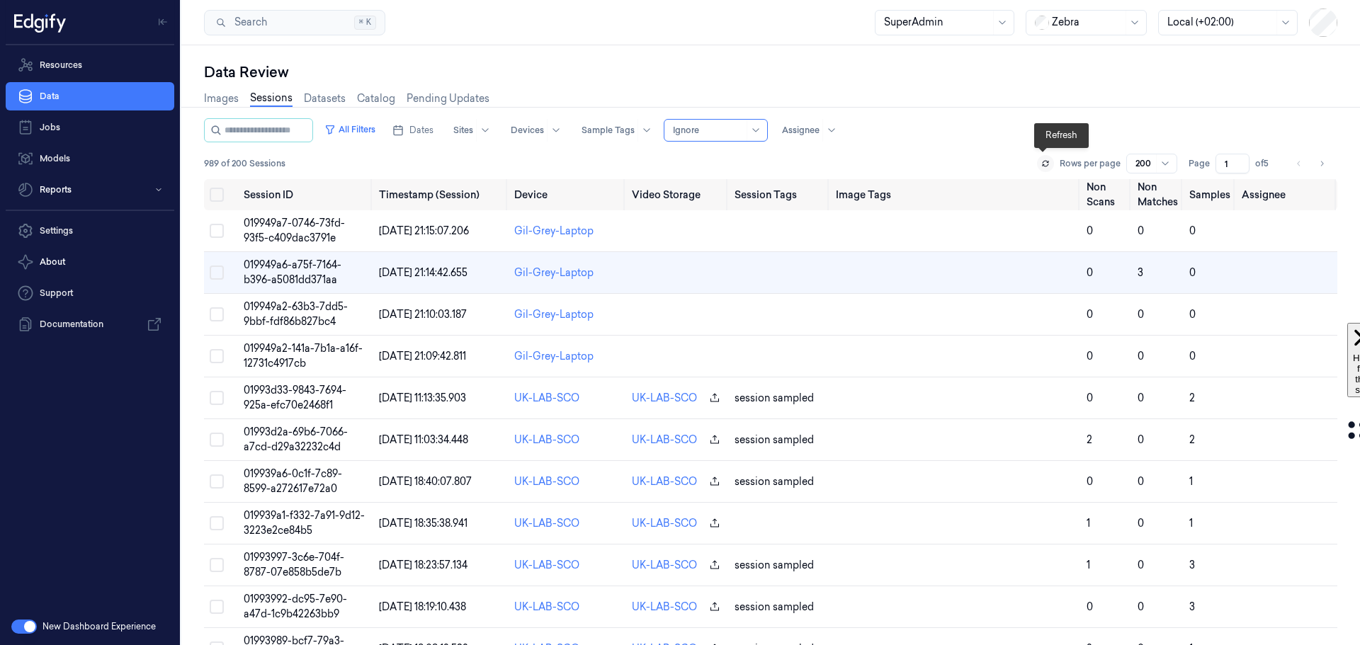
click at [1042, 164] on icon at bounding box center [1045, 163] width 8 height 8
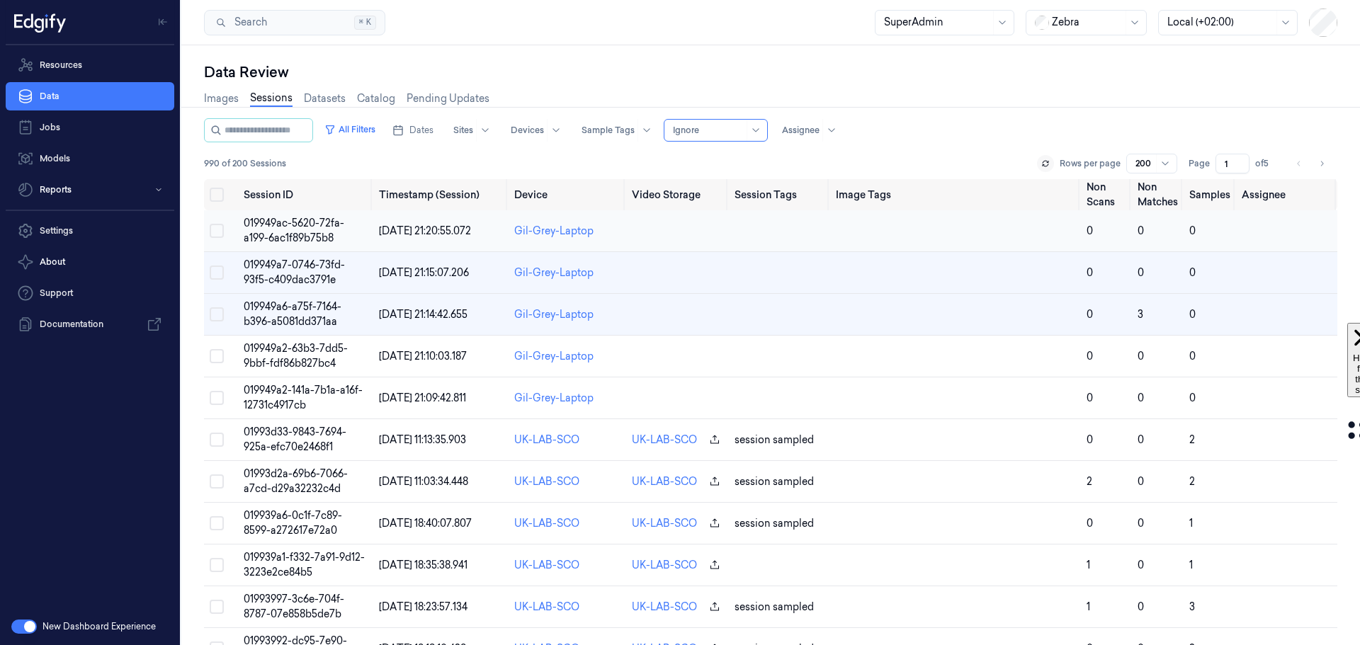
click at [287, 229] on span "019949ac-5620-72fa-a199-6ac1f89b75b8" at bounding box center [294, 231] width 101 height 28
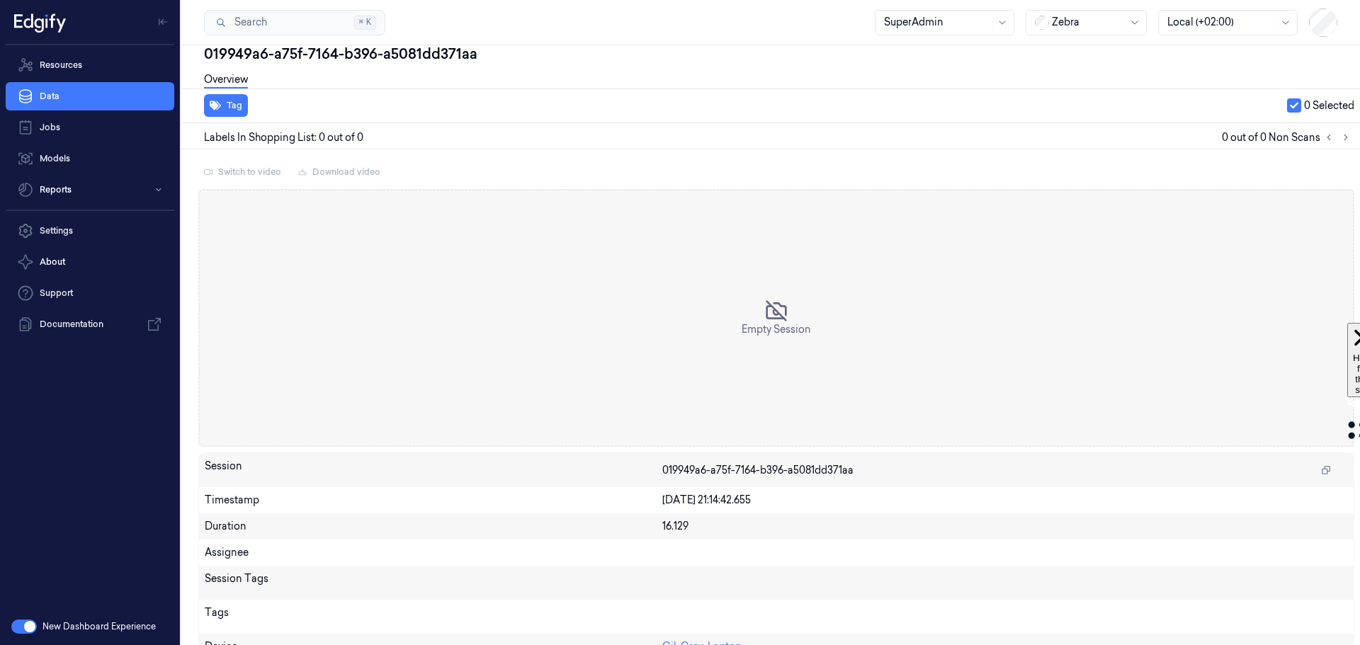
scroll to position [51, 0]
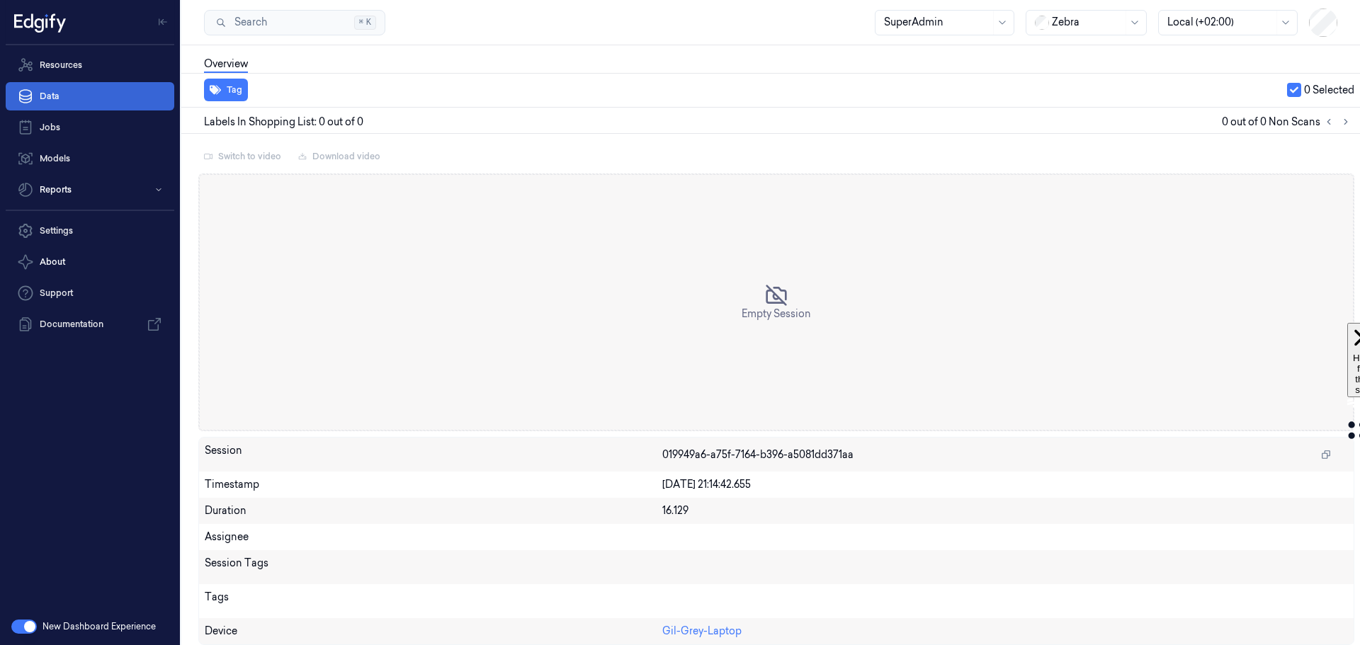
click at [87, 91] on link "Data" at bounding box center [90, 96] width 169 height 28
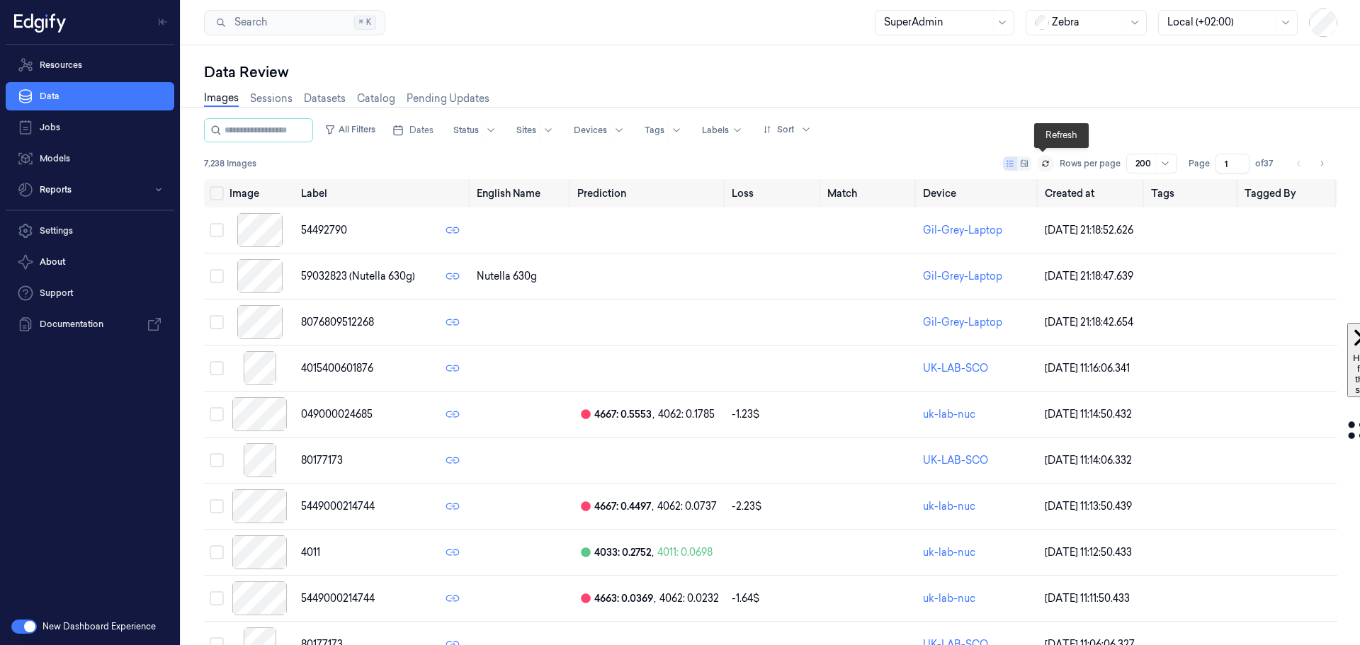
click at [1042, 162] on icon at bounding box center [1045, 163] width 8 height 8
click at [1039, 169] on button at bounding box center [1045, 163] width 17 height 17
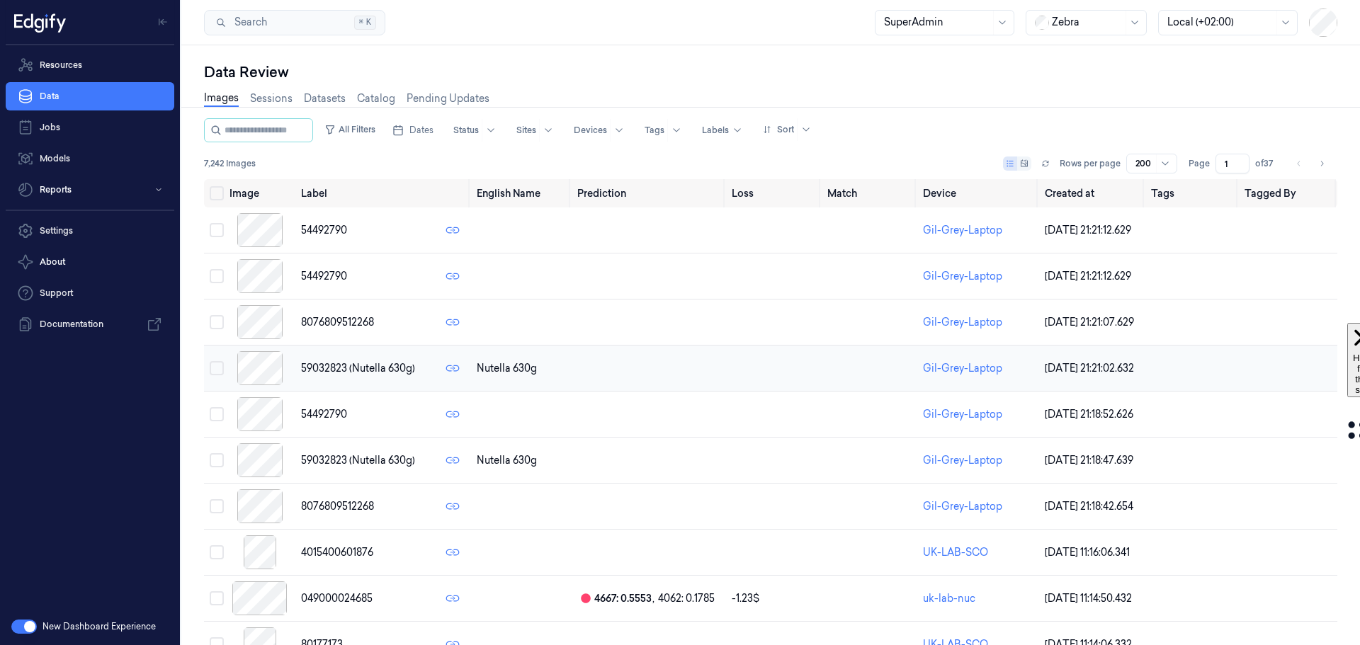
click at [255, 367] on div at bounding box center [259, 368] width 60 height 34
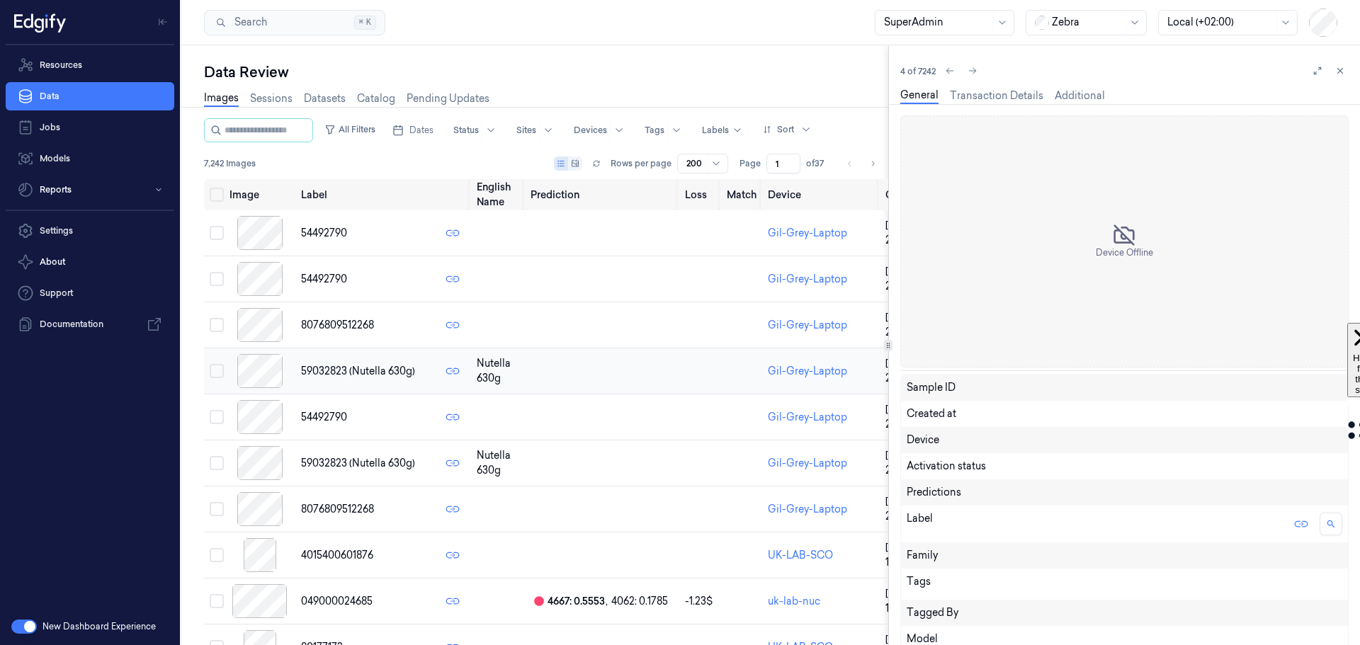
scroll to position [23, 0]
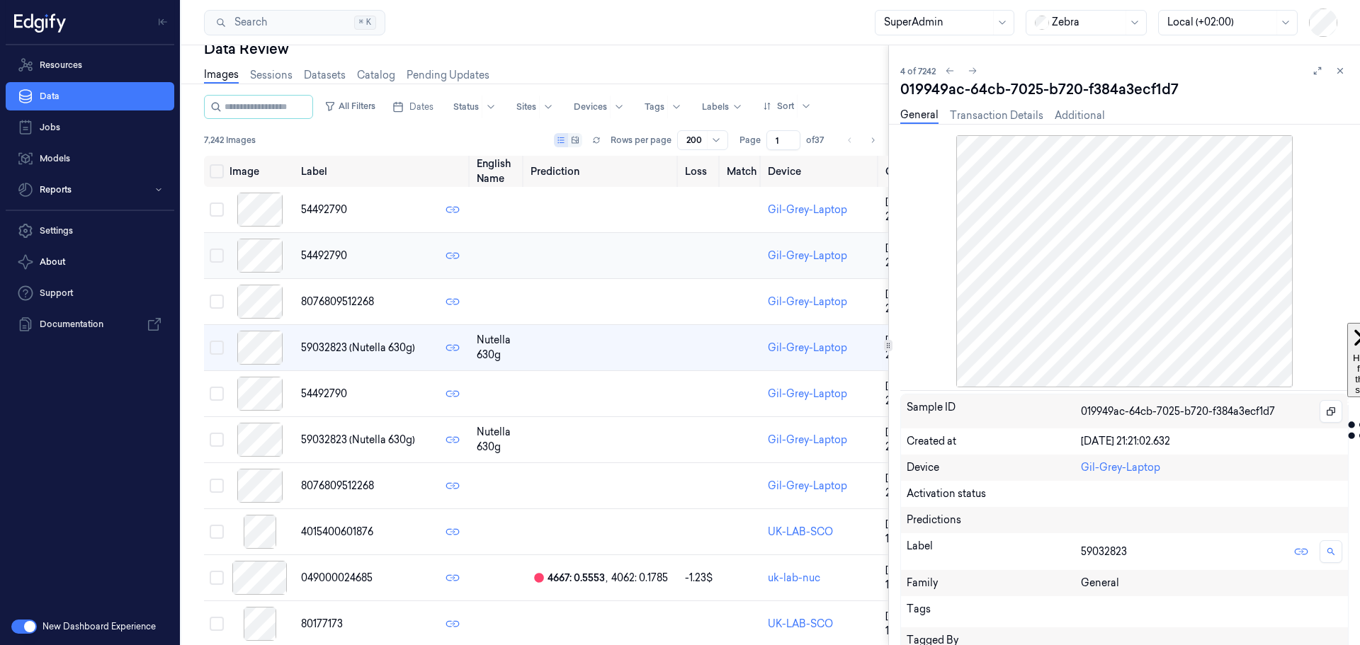
click at [256, 253] on div at bounding box center [259, 256] width 60 height 34
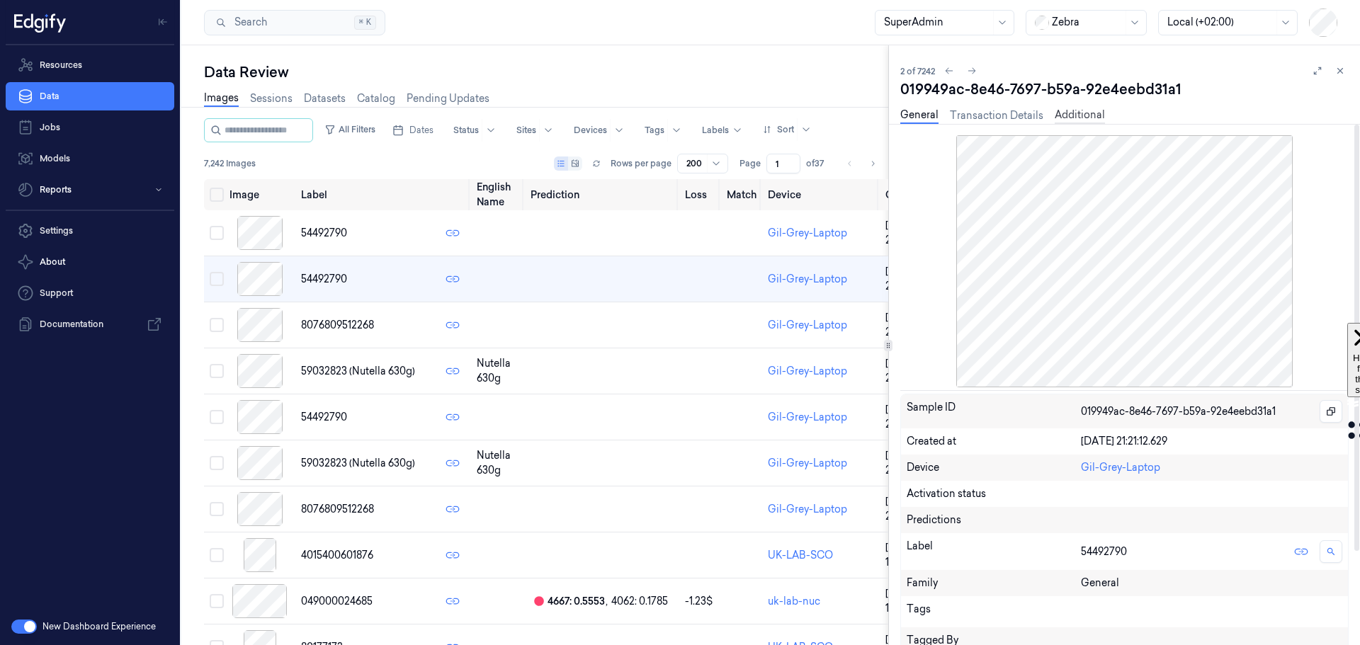
click at [1072, 113] on link "Additional" at bounding box center [1079, 116] width 50 height 16
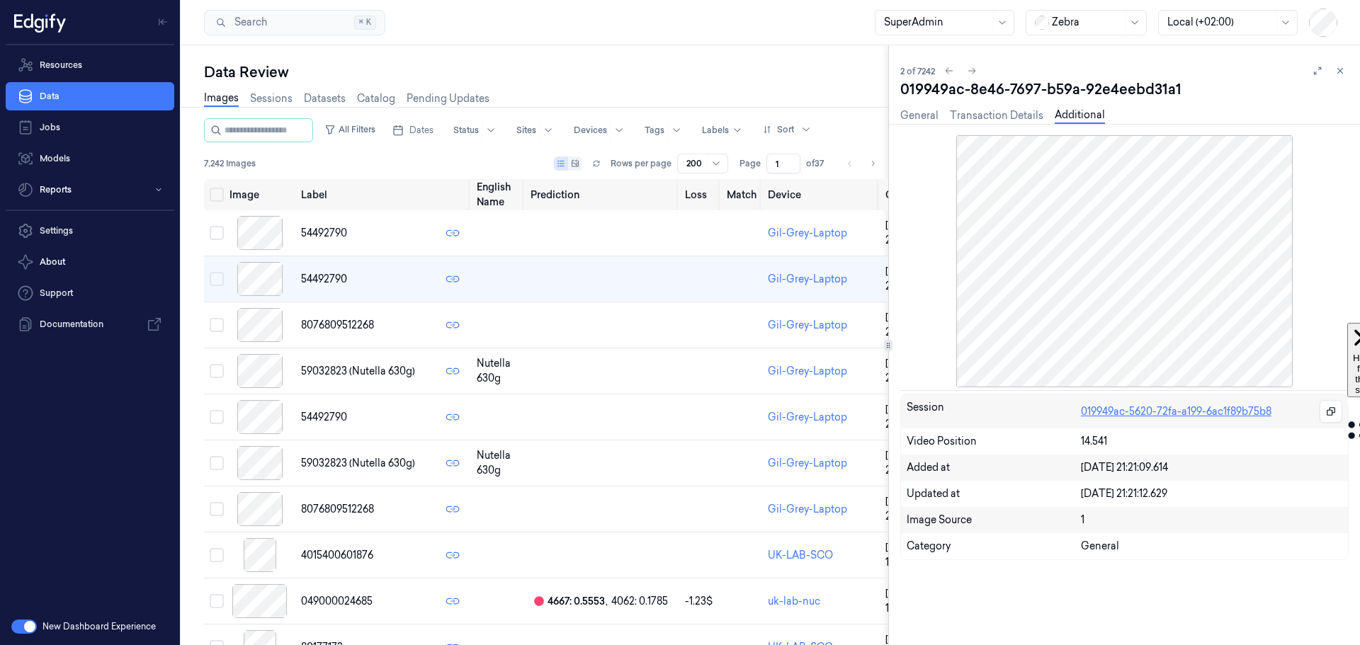
click at [1132, 411] on link "019949ac-5620-72fa-a199-6ac1f89b75b8" at bounding box center [1176, 411] width 190 height 15
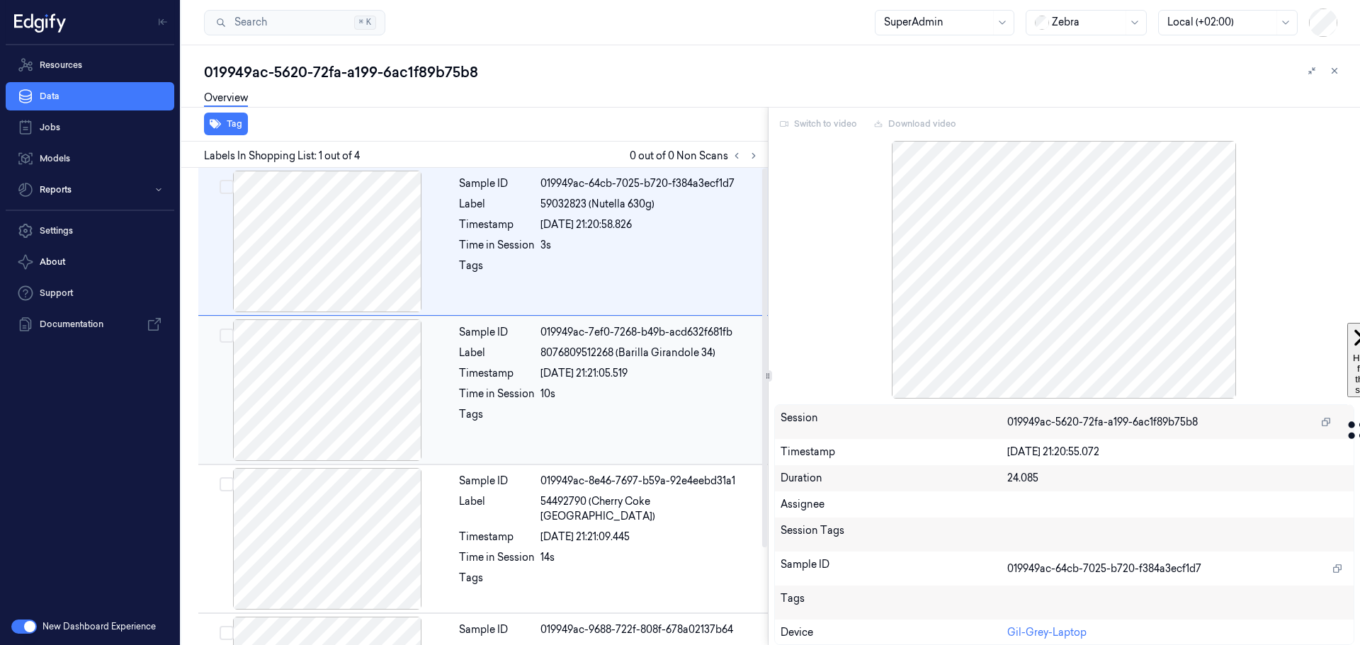
click at [363, 399] on div at bounding box center [327, 390] width 252 height 142
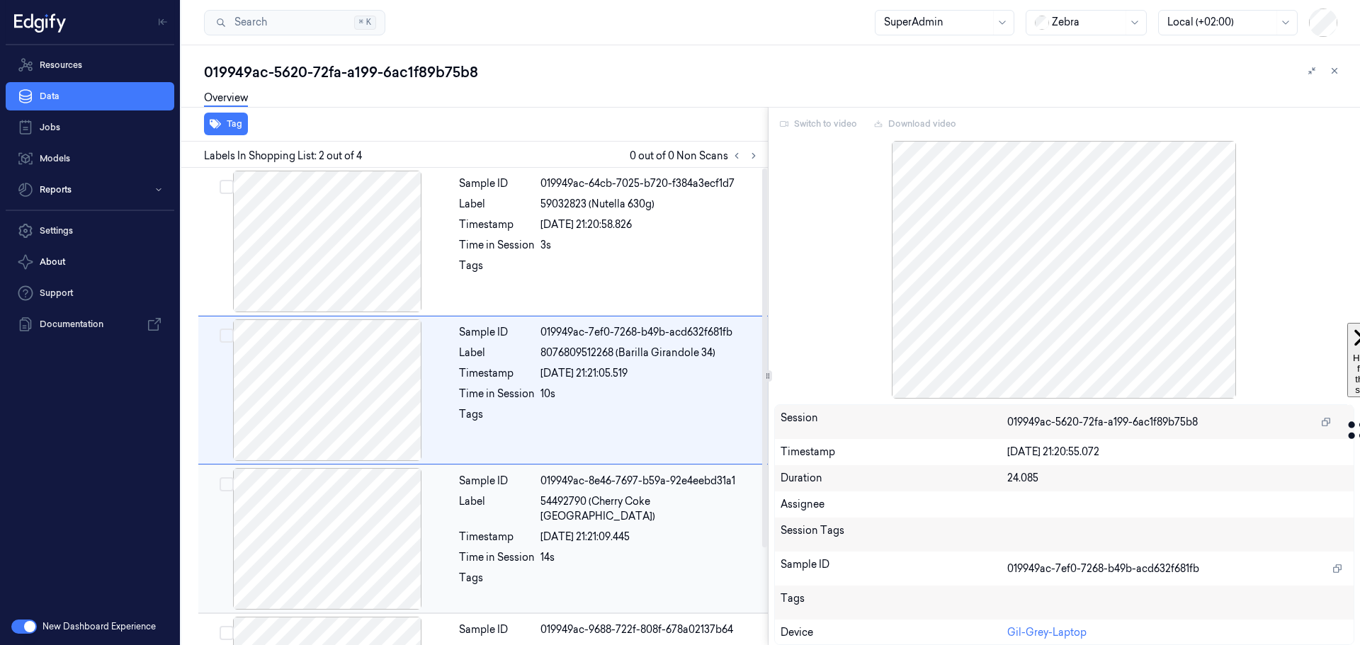
click at [371, 511] on div at bounding box center [327, 539] width 252 height 142
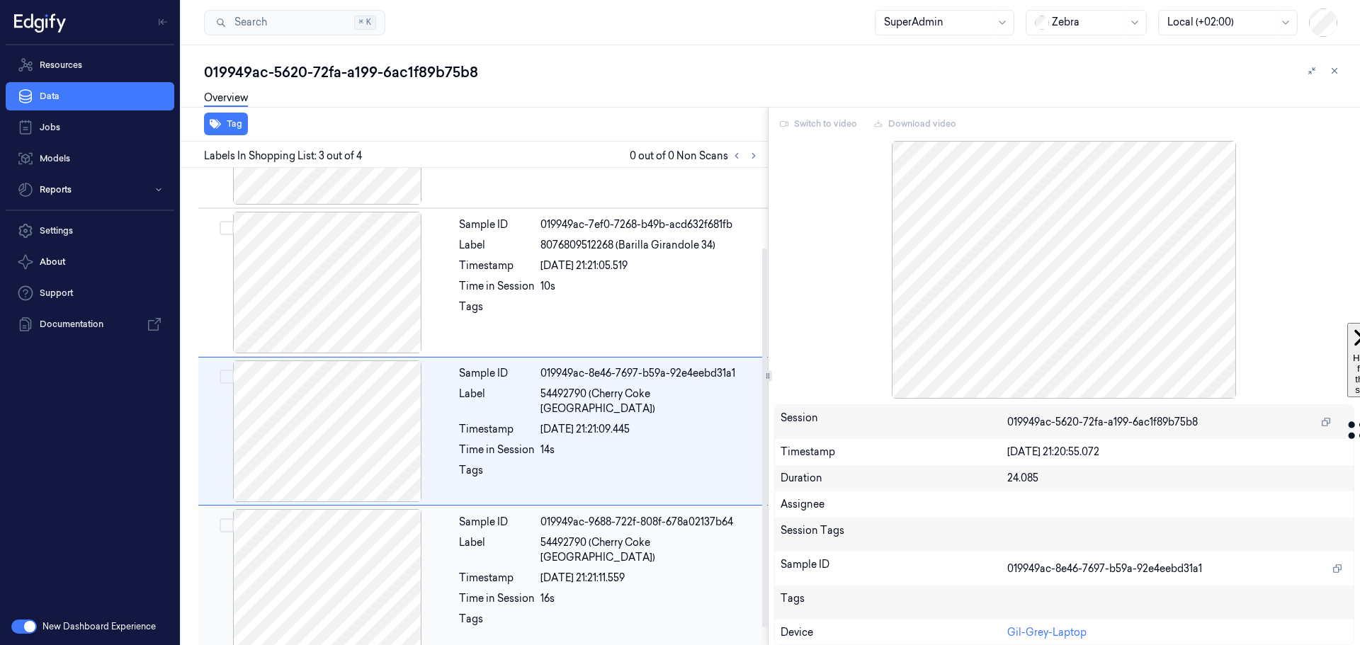
scroll to position [122, 0]
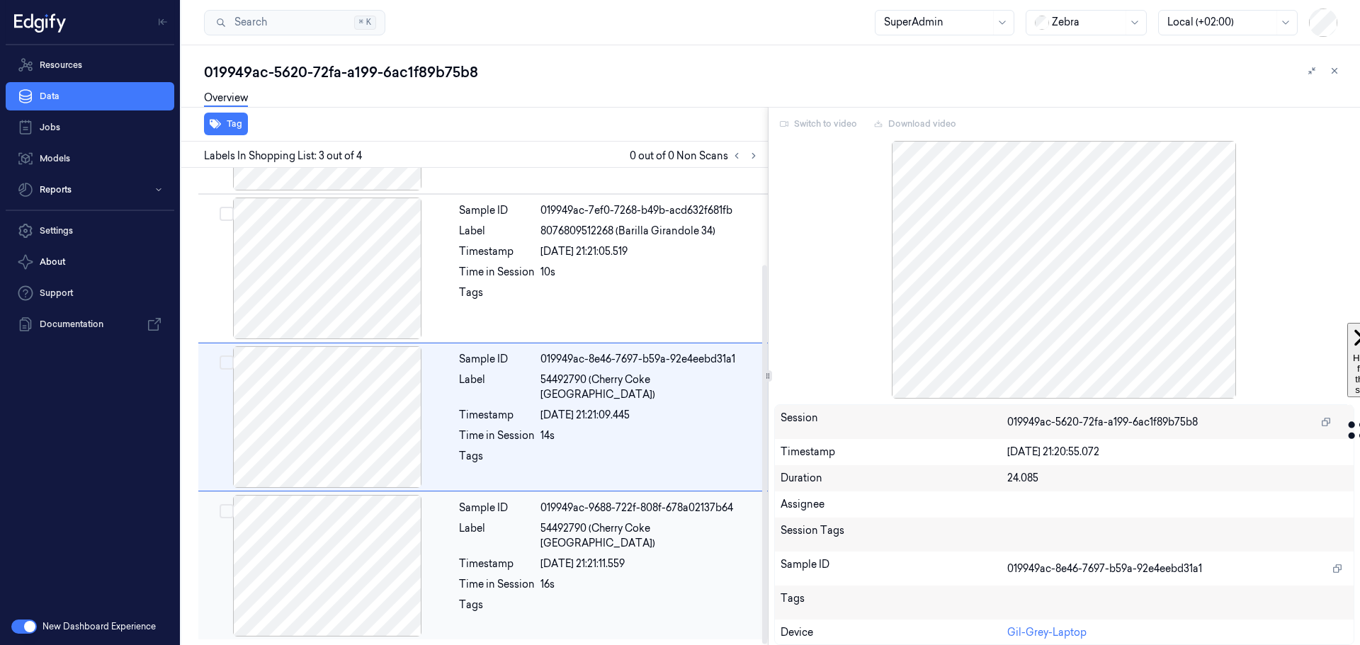
click at [388, 582] on div at bounding box center [327, 566] width 252 height 142
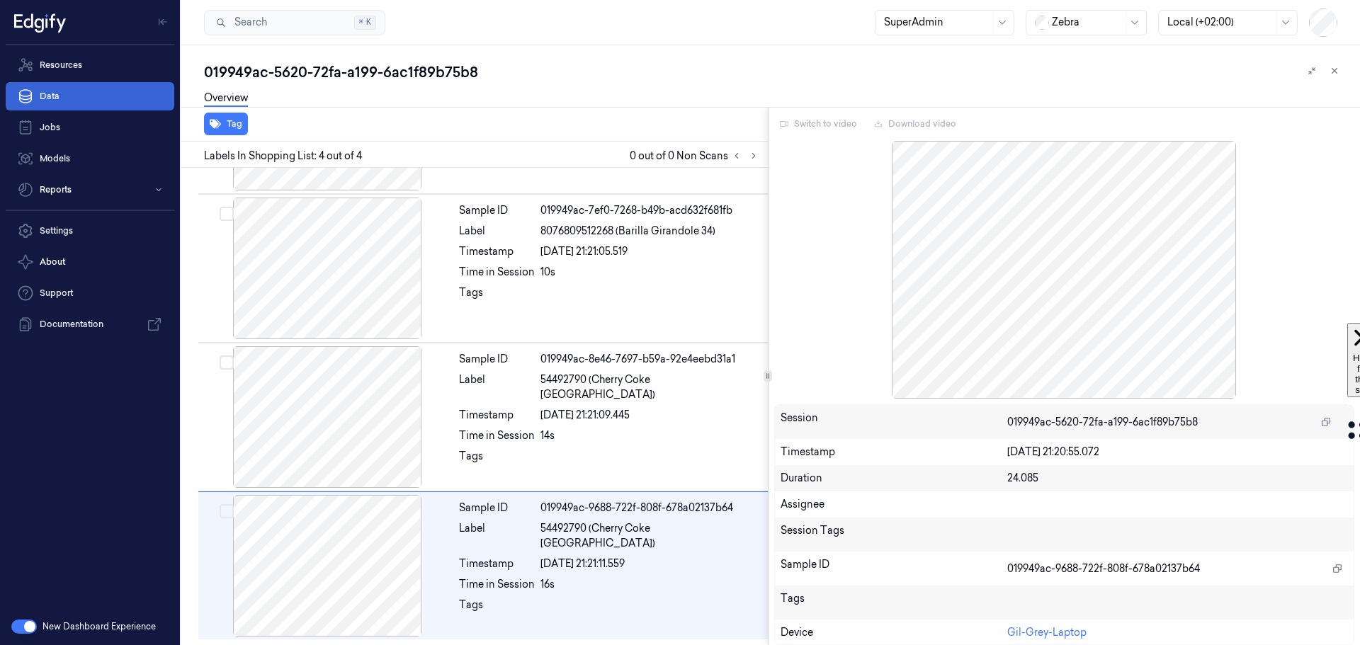
click at [66, 91] on link "Data" at bounding box center [90, 96] width 169 height 28
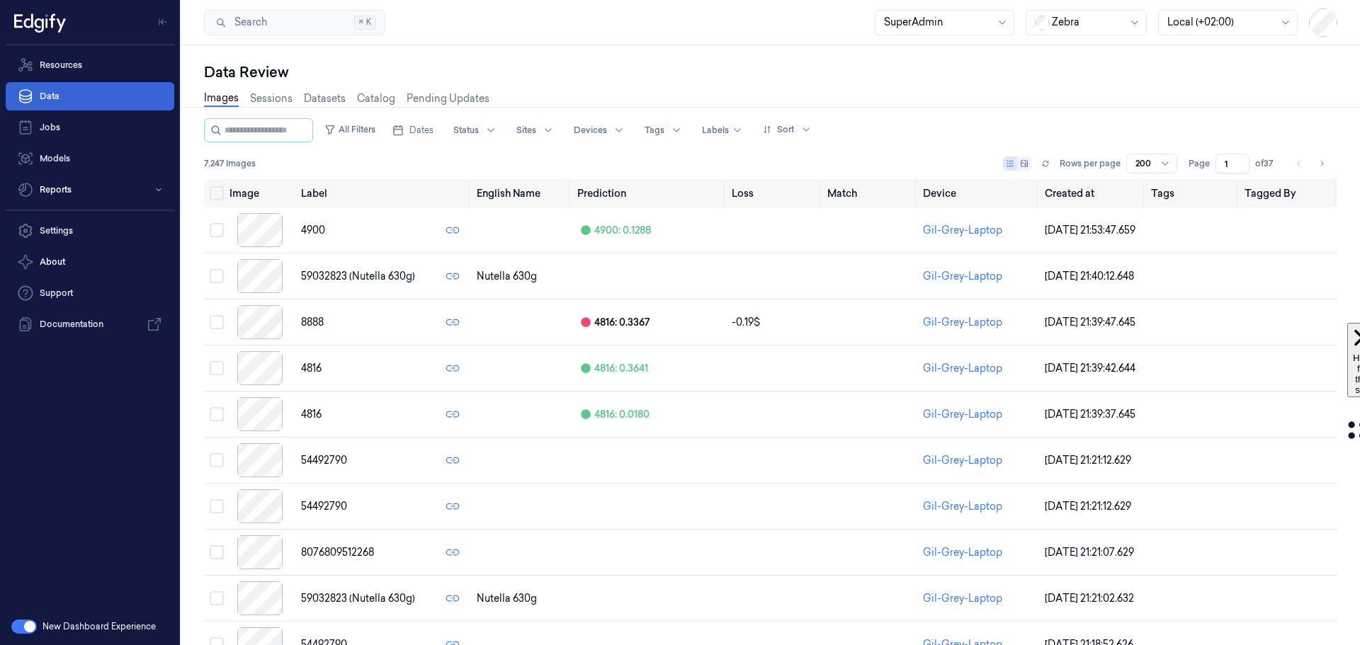
click at [72, 100] on link "Data" at bounding box center [90, 96] width 169 height 28
click at [277, 103] on link "Sessions" at bounding box center [271, 99] width 42 height 16
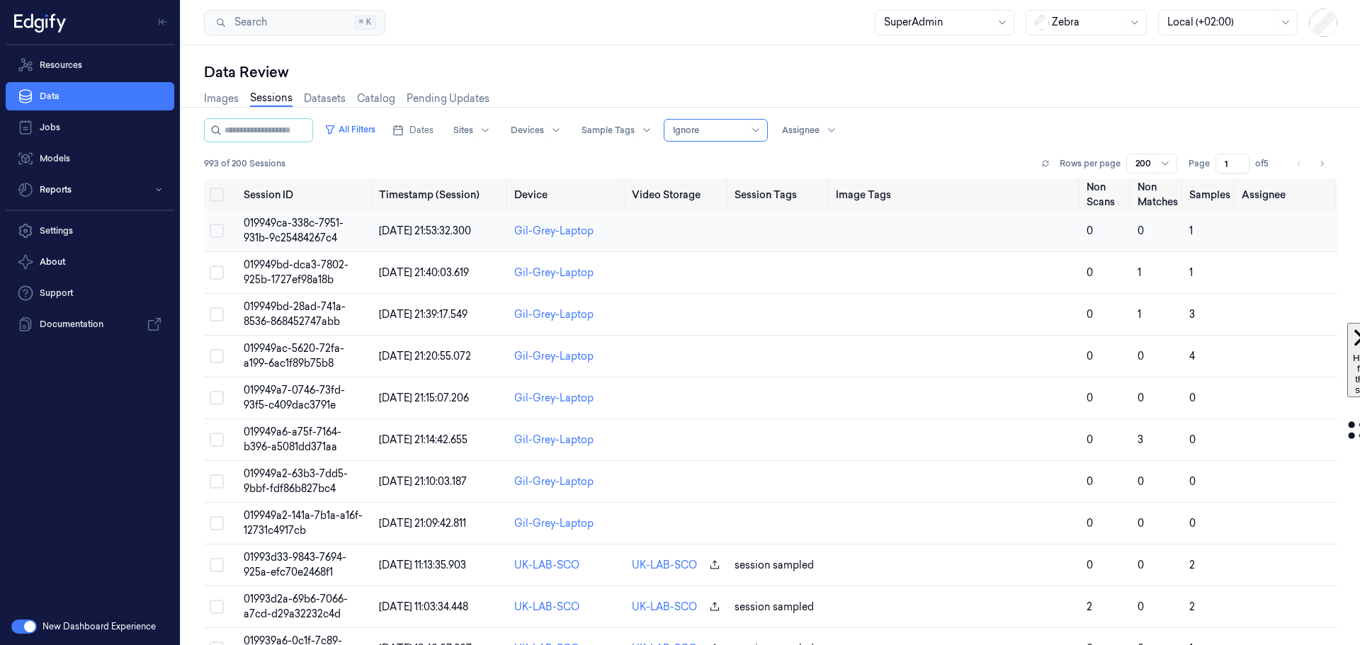
click at [297, 226] on span "019949ca-338c-7951-931b-9c25484267c4" at bounding box center [294, 231] width 100 height 28
